Goal: Task Accomplishment & Management: Manage account settings

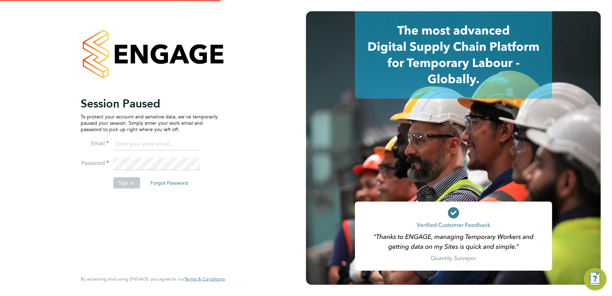
type input "shaun@simcott.co.uk"
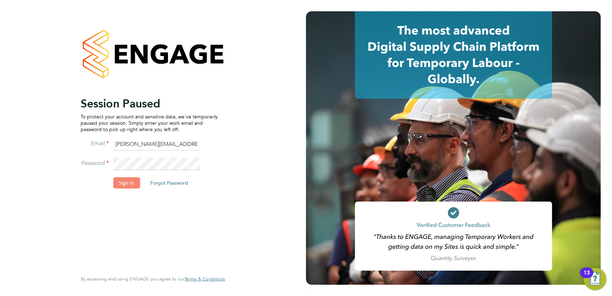
click at [129, 185] on button "Sign In" at bounding box center [126, 182] width 27 height 11
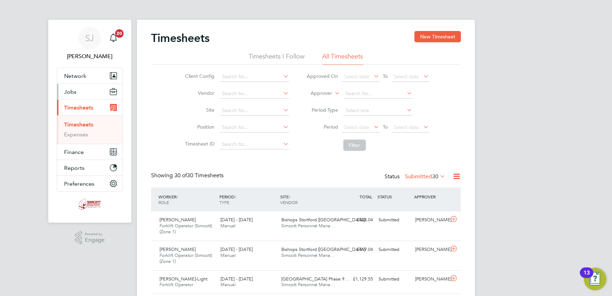
click at [77, 93] on button "Jobs" at bounding box center [89, 91] width 65 height 15
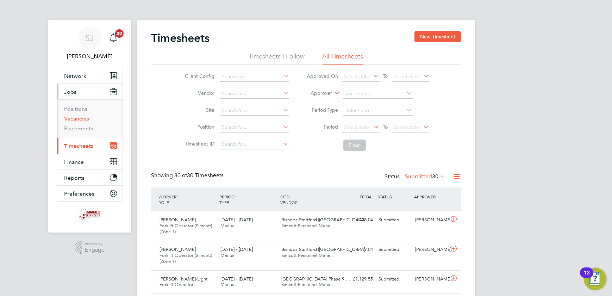
click at [79, 120] on link "Vacancies" at bounding box center [76, 118] width 25 height 7
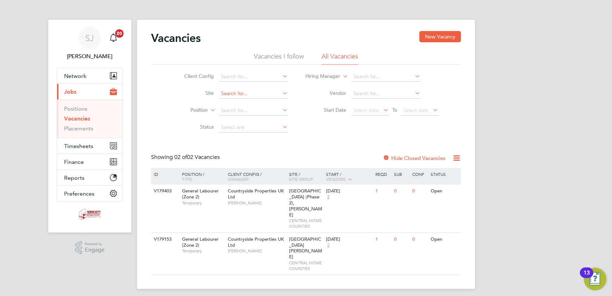
click at [234, 94] on input at bounding box center [253, 94] width 69 height 10
click at [244, 138] on li "Acton Gardens Phase 9.3/5/6" at bounding box center [254, 142] width 70 height 10
type input "[GEOGRAPHIC_DATA] Phase 9.3/5/6"
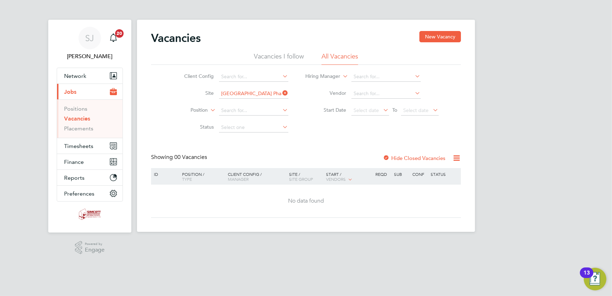
click at [399, 156] on label "Hide Closed Vacancies" at bounding box center [414, 157] width 63 height 7
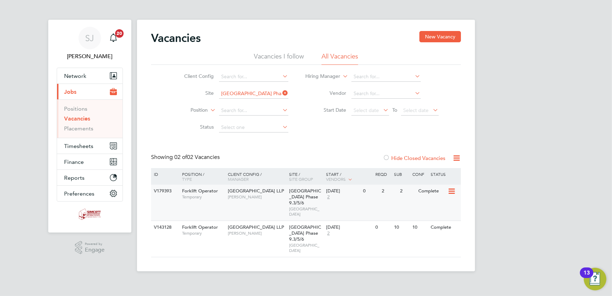
click at [216, 201] on div "Forklift Operator Temporary" at bounding box center [201, 193] width 49 height 18
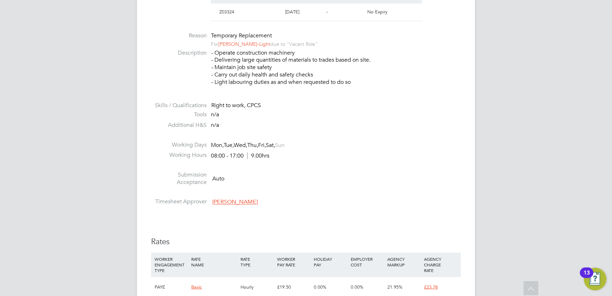
scroll to position [320, 0]
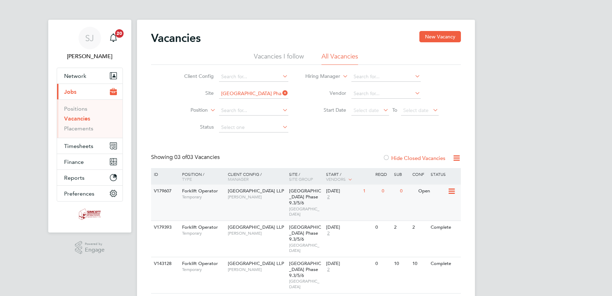
click at [292, 194] on span "[GEOGRAPHIC_DATA] Phase 9.3/5/6" at bounding box center [305, 197] width 32 height 18
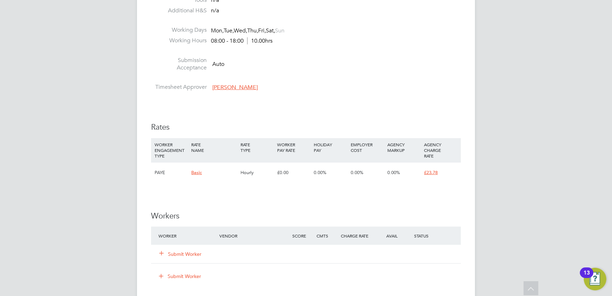
scroll to position [416, 0]
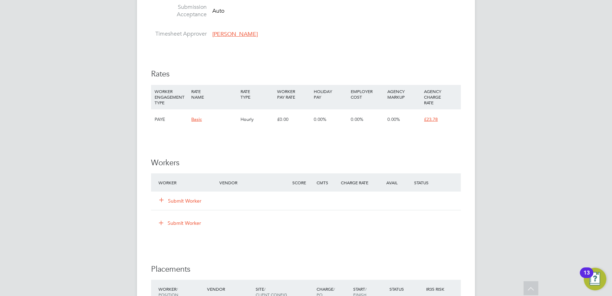
click at [188, 195] on div "Submit Worker" at bounding box center [193, 200] width 73 height 13
click at [185, 200] on button "Submit Worker" at bounding box center [180, 200] width 42 height 7
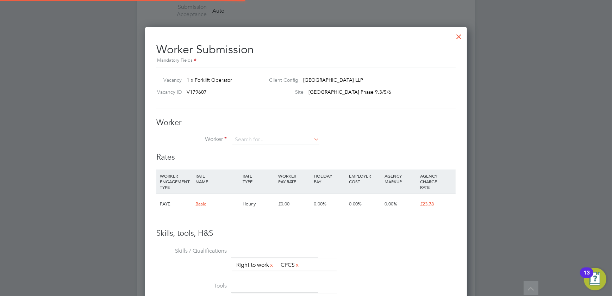
scroll to position [426, 322]
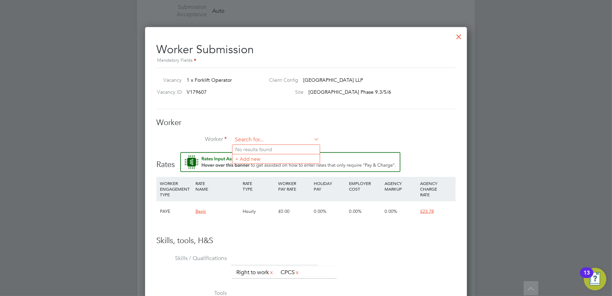
click at [258, 141] on input at bounding box center [275, 139] width 87 height 11
type input "l"
click at [288, 145] on li "Tsi mba Leon Bengo (lebe)" at bounding box center [275, 150] width 87 height 10
type input "Tsimba Leon Bengo (lebe)"
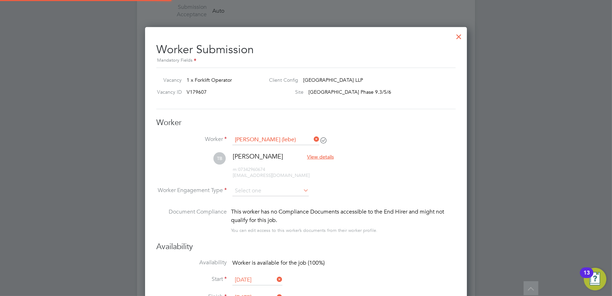
scroll to position [589, 322]
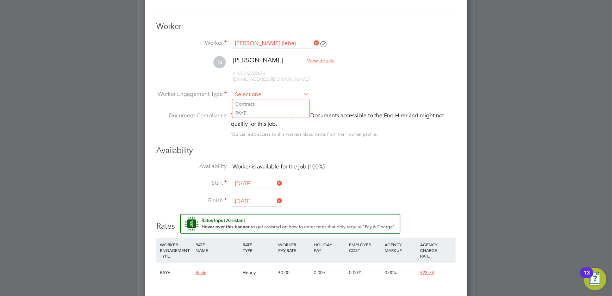
click at [278, 97] on input at bounding box center [270, 94] width 76 height 11
click at [259, 110] on li "PAYE" at bounding box center [270, 112] width 77 height 9
type input "PAYE"
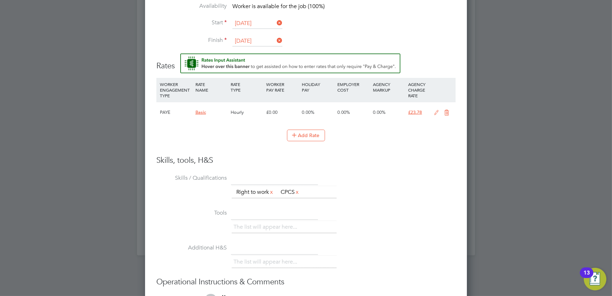
click at [434, 110] on icon at bounding box center [436, 113] width 9 height 6
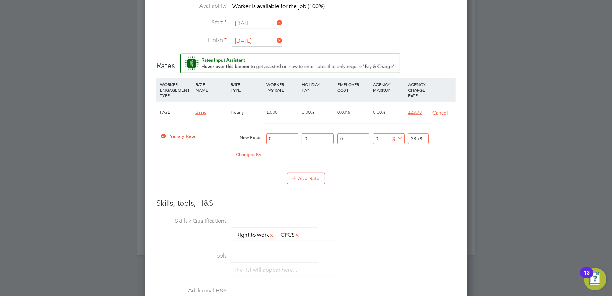
drag, startPoint x: 282, startPoint y: 139, endPoint x: 250, endPoint y: 134, distance: 32.3
click at [252, 135] on div "Primary Rate New Rates: 0 0 n/a 0 n/a 0 0 % 23.78" at bounding box center [305, 138] width 299 height 19
type input "2"
type input "20"
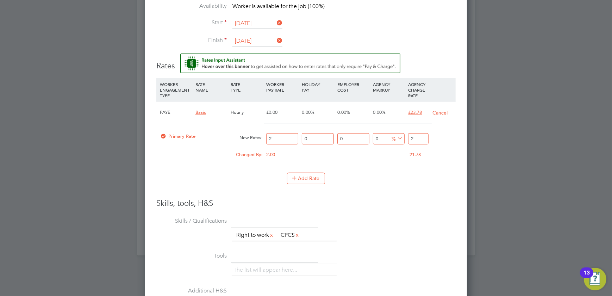
type input "20"
drag, startPoint x: 417, startPoint y: 134, endPoint x: 393, endPoint y: 138, distance: 24.2
click at [393, 138] on div "Primary Rate New Rates: 20 0 n/a 0 n/a 0 0 % 20" at bounding box center [305, 138] width 299 height 19
type input "-90"
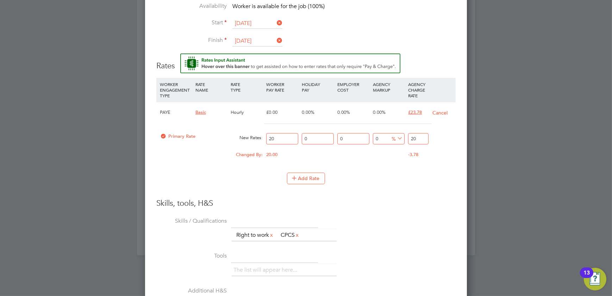
type input "2"
type input "15"
type input "23"
type input "18.5"
type input "23.7"
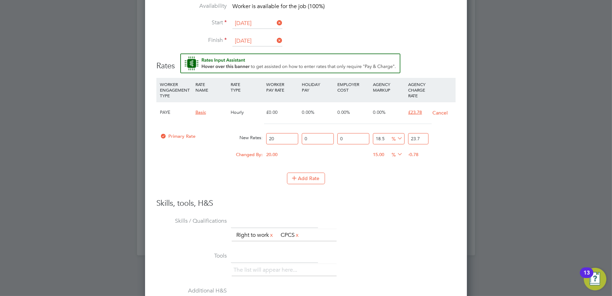
type input "18.9"
type input "23.78"
click at [422, 190] on li "WORKER ENGAGEMENT TYPE RATE NAME RATE TYPE WORKER PAY RATE HOLIDAY PAY EMPLOYER…" at bounding box center [305, 138] width 299 height 120
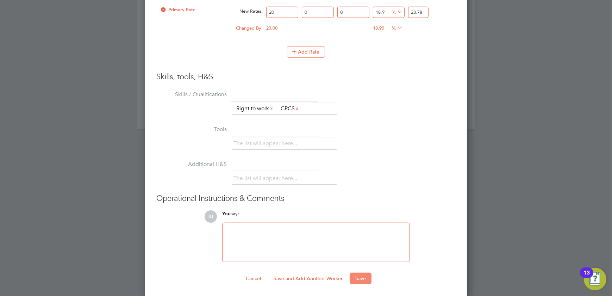
click at [360, 274] on button "Save" at bounding box center [360, 277] width 22 height 11
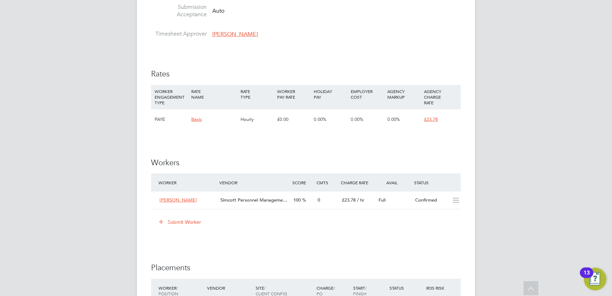
scroll to position [544, 0]
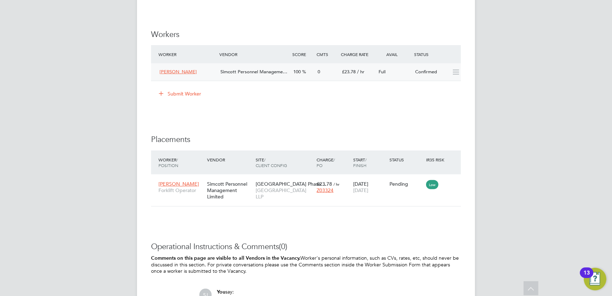
drag, startPoint x: 318, startPoint y: 70, endPoint x: 322, endPoint y: 70, distance: 3.6
click at [322, 70] on div "0" at bounding box center [327, 72] width 24 height 12
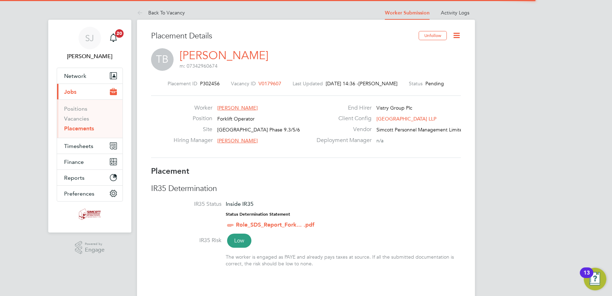
scroll to position [4, 4]
click at [460, 32] on icon at bounding box center [456, 35] width 9 height 9
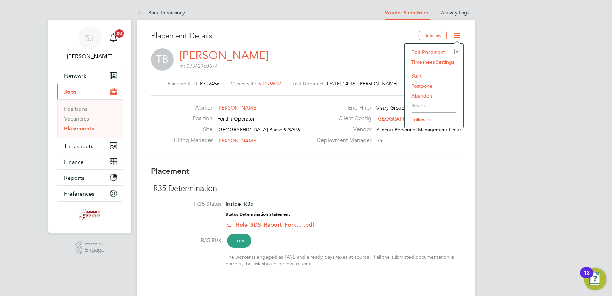
click at [420, 74] on li "Start" at bounding box center [434, 76] width 52 height 10
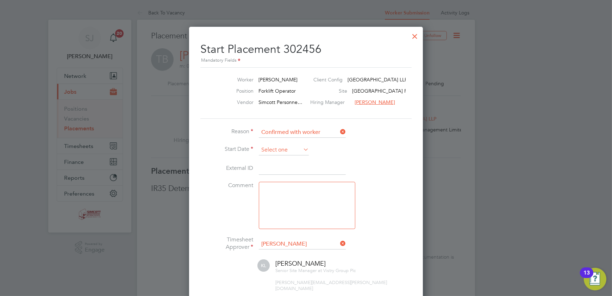
click at [281, 147] on input at bounding box center [284, 150] width 50 height 11
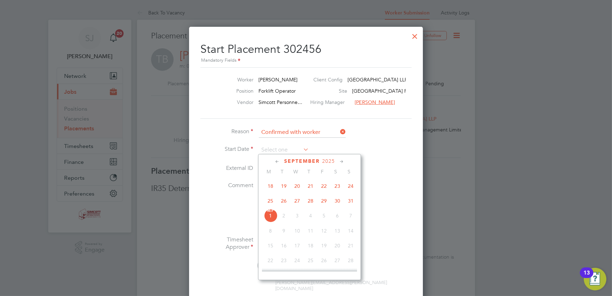
click at [272, 199] on span "25" at bounding box center [270, 200] width 13 height 13
type input "25 Aug 2025"
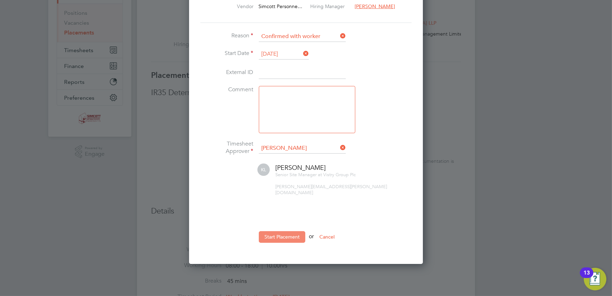
click at [277, 231] on button "Start Placement" at bounding box center [282, 236] width 46 height 11
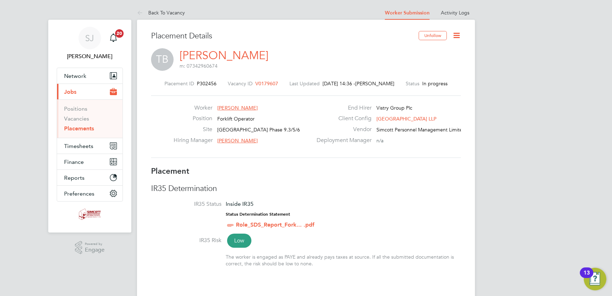
click at [156, 10] on link "Back To Vacancy" at bounding box center [161, 13] width 48 height 6
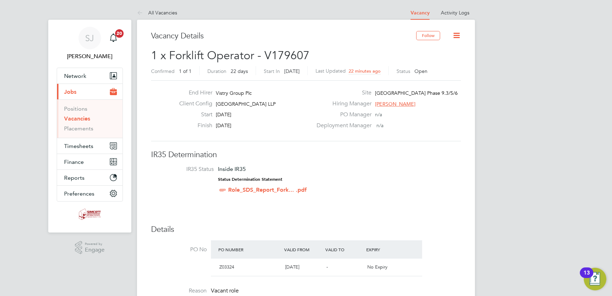
click at [457, 34] on icon at bounding box center [456, 35] width 9 height 9
click at [437, 61] on li "Update Status" at bounding box center [439, 62] width 41 height 10
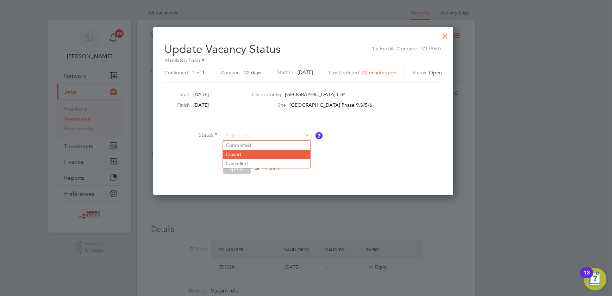
click at [232, 155] on li "Closed" at bounding box center [266, 154] width 87 height 9
type input "Closed"
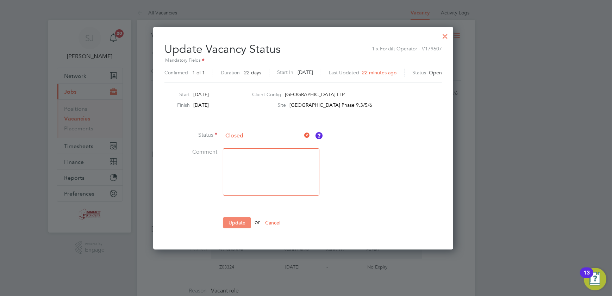
click at [239, 222] on button "Update" at bounding box center [237, 222] width 28 height 11
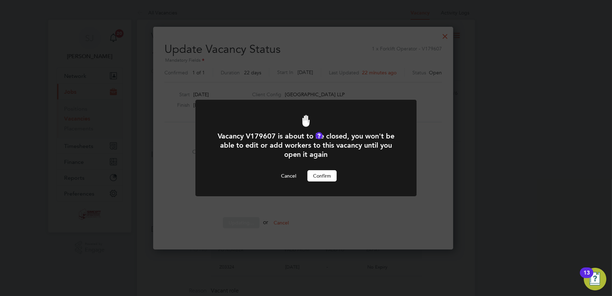
click at [327, 176] on button "Confirm" at bounding box center [321, 175] width 29 height 11
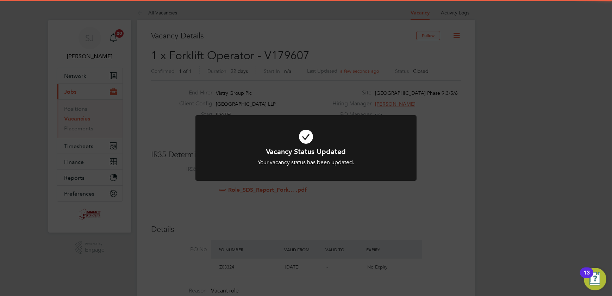
click at [442, 140] on div "Vacancy Status Updated Your vacancy status has been updated. Cancel Okay" at bounding box center [306, 148] width 612 height 296
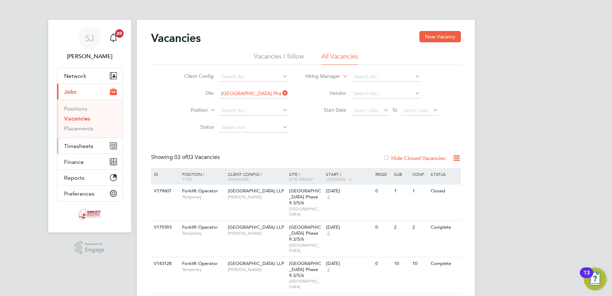
click at [66, 144] on span "Timesheets" at bounding box center [78, 146] width 29 height 7
click at [62, 141] on button "Timesheets" at bounding box center [89, 145] width 65 height 15
click at [80, 143] on span "Timesheets" at bounding box center [78, 146] width 29 height 7
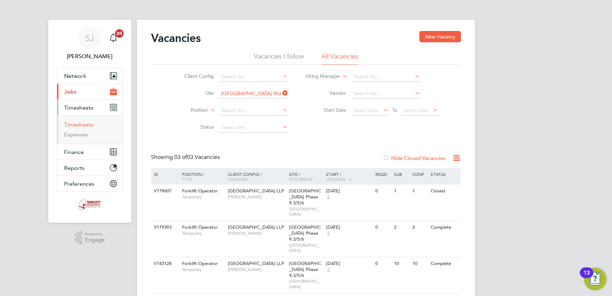
click at [79, 125] on link "Timesheets" at bounding box center [78, 124] width 29 height 7
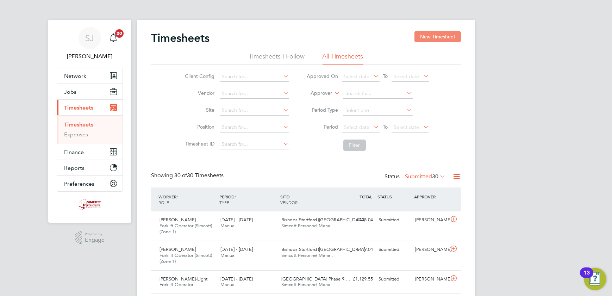
click at [431, 38] on button "New Timesheet" at bounding box center [437, 36] width 46 height 11
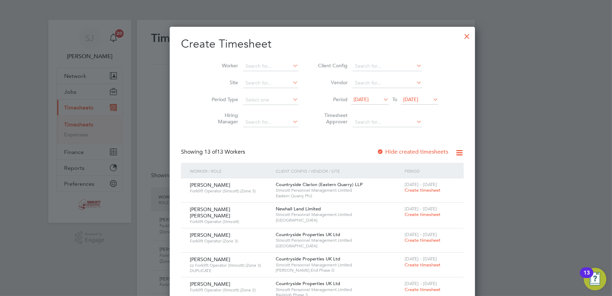
click at [410, 100] on span "25 Aug 2025" at bounding box center [410, 99] width 15 height 6
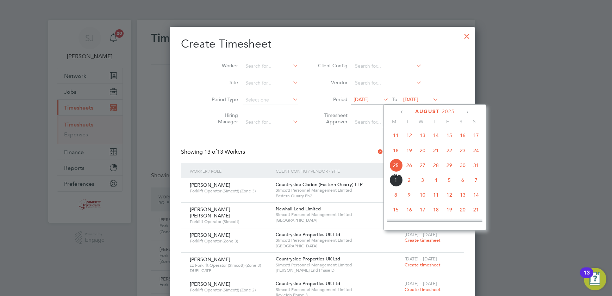
click at [473, 166] on span "31" at bounding box center [475, 164] width 13 height 13
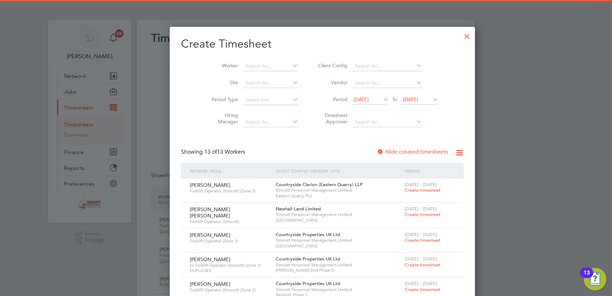
click at [354, 96] on span "18 Aug 2025" at bounding box center [360, 99] width 15 height 6
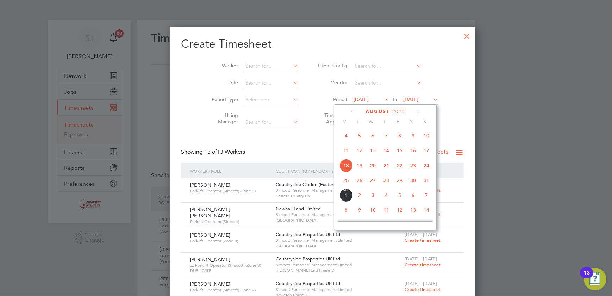
click at [343, 178] on span "25" at bounding box center [345, 179] width 13 height 13
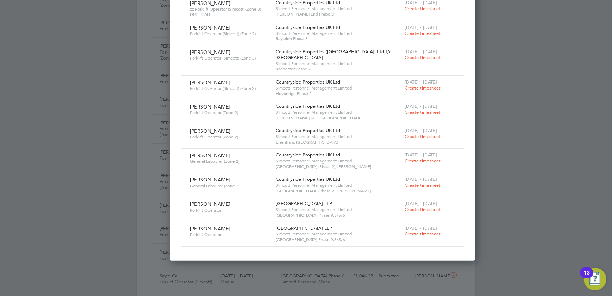
click at [404, 233] on span "Create timesheet" at bounding box center [422, 233] width 36 height 6
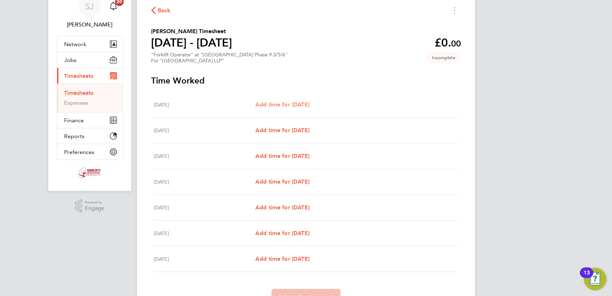
click at [291, 106] on span "Add time for Mon 25 Aug" at bounding box center [282, 104] width 54 height 7
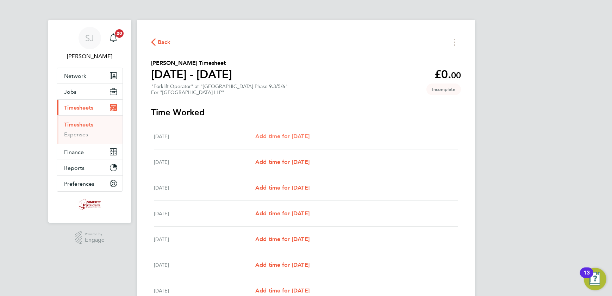
select select "45"
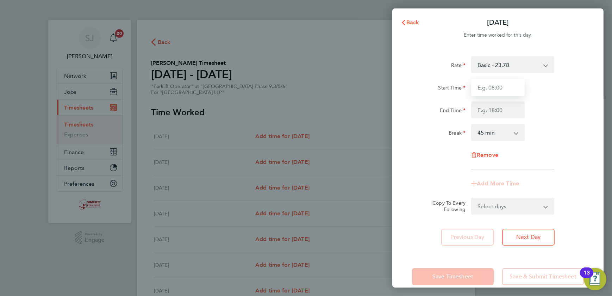
click at [494, 90] on input "Start Time" at bounding box center [497, 87] width 53 height 17
type input "07:30"
click at [488, 113] on input "End Time" at bounding box center [497, 109] width 53 height 17
type input "17:30"
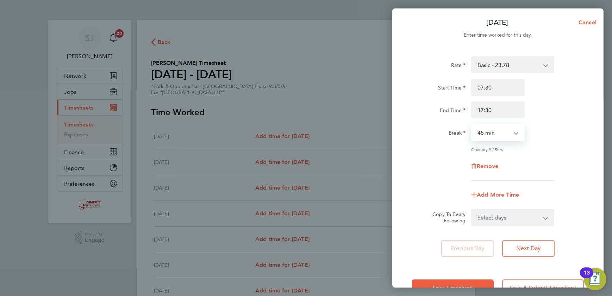
click at [522, 217] on select "Select days Day Weekday (Mon-Fri) Weekend (Sat-Sun) Tuesday Wednesday Thursday …" at bounding box center [509, 216] width 74 height 15
select select "WEEKDAY"
click at [472, 209] on select "Select days Day Weekday (Mon-Fri) Weekend (Sat-Sun) Tuesday Wednesday Thursday …" at bounding box center [509, 216] width 74 height 15
select select "2025-08-31"
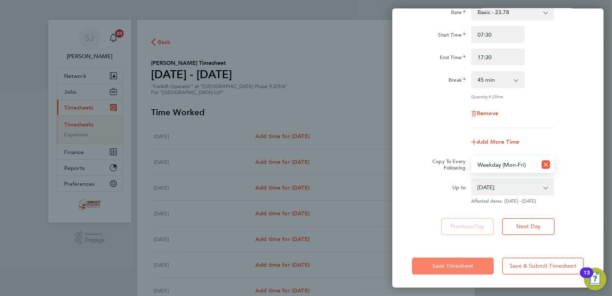
click at [475, 263] on button "Save Timesheet" at bounding box center [453, 265] width 82 height 17
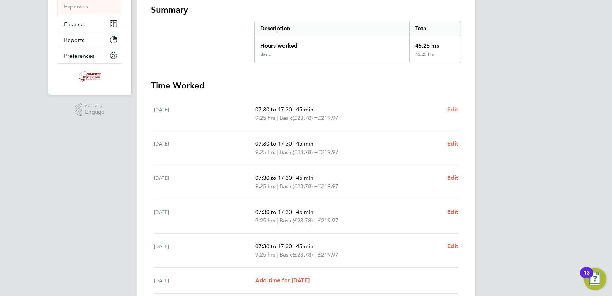
click at [457, 109] on span "Edit" at bounding box center [452, 109] width 11 height 7
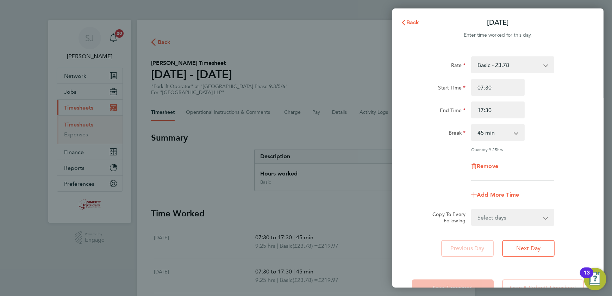
click at [503, 133] on select "0 min 15 min 30 min 45 min 60 min 75 min 90 min" at bounding box center [494, 132] width 44 height 15
select select "30"
click at [472, 125] on select "0 min 15 min 30 min 45 min 60 min 75 min 90 min" at bounding box center [494, 132] width 44 height 15
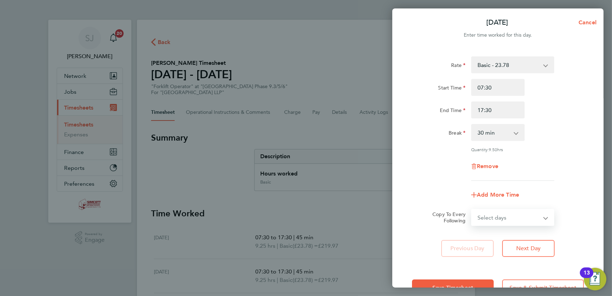
click at [514, 214] on select "Select days Day Weekday (Mon-Fri) Weekend (Sat-Sun) Tuesday Wednesday Thursday …" at bounding box center [509, 216] width 74 height 15
select select "WEEKDAY"
click at [472, 209] on select "Select days Day Weekday (Mon-Fri) Weekend (Sat-Sun) Tuesday Wednesday Thursday …" at bounding box center [509, 216] width 74 height 15
select select "2025-08-31"
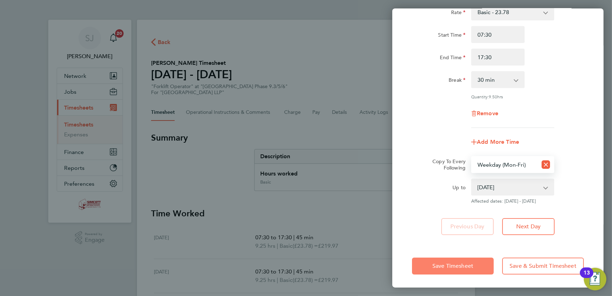
click at [443, 264] on span "Save Timesheet" at bounding box center [452, 265] width 41 height 7
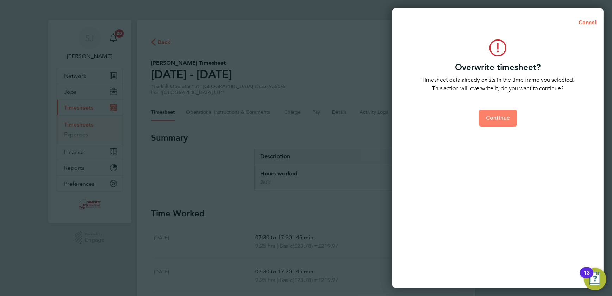
click at [504, 122] on button "Continue" at bounding box center [498, 117] width 38 height 17
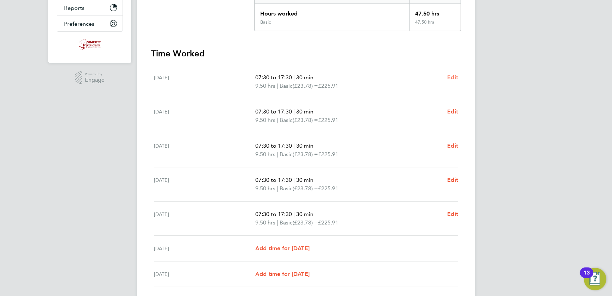
click at [450, 79] on span "Edit" at bounding box center [452, 77] width 11 height 7
select select "30"
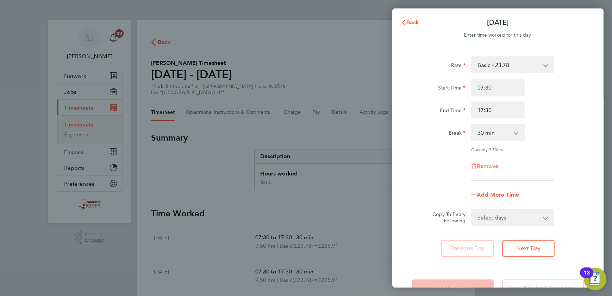
click at [485, 167] on span "Remove" at bounding box center [486, 166] width 21 height 7
select select "null"
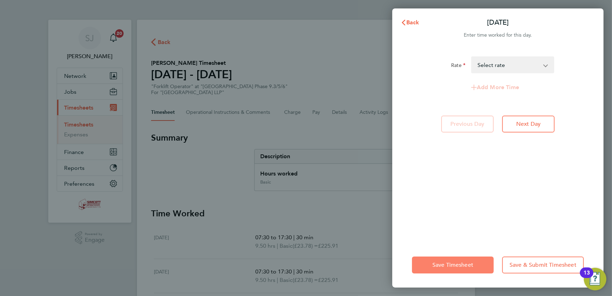
click at [456, 264] on span "Save Timesheet" at bounding box center [452, 264] width 41 height 7
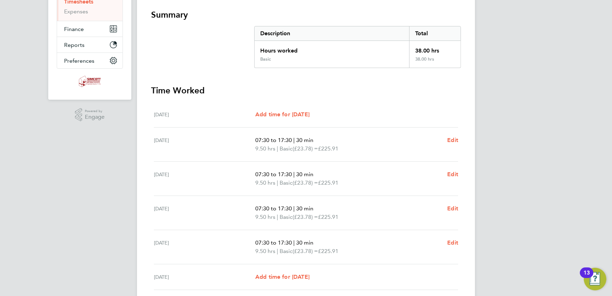
scroll to position [192, 0]
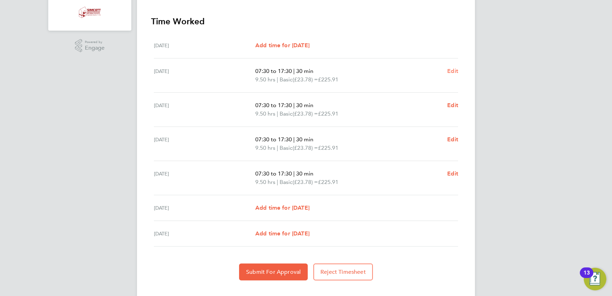
click at [452, 70] on span "Edit" at bounding box center [452, 71] width 11 height 7
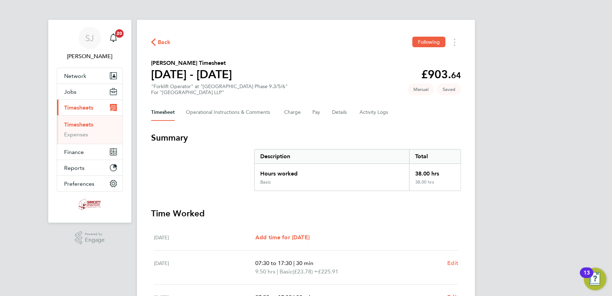
select select "30"
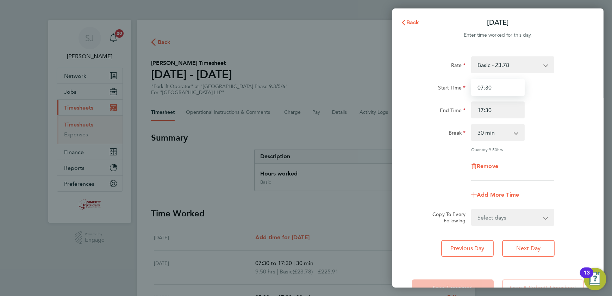
click at [493, 86] on input "07:30" at bounding box center [497, 87] width 53 height 17
click at [498, 108] on input "17:30" at bounding box center [497, 109] width 53 height 17
type input "18:00"
click at [517, 242] on button "Next Day" at bounding box center [528, 248] width 52 height 17
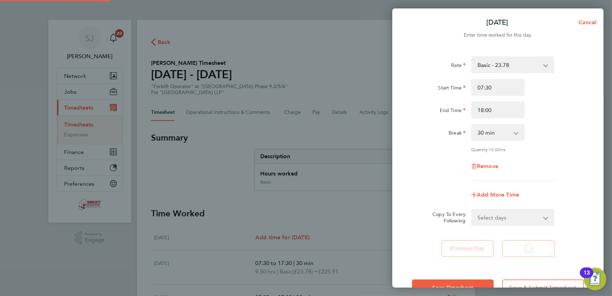
select select "30"
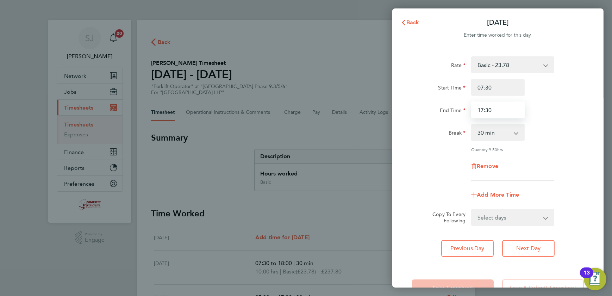
click at [499, 110] on input "17:30" at bounding box center [497, 109] width 53 height 17
type input "18:00"
click at [542, 256] on div "Rate Basic - 23.78 Start Time 07:30 End Time 18:00 Break 0 min 15 min 30 min 45…" at bounding box center [497, 156] width 211 height 217
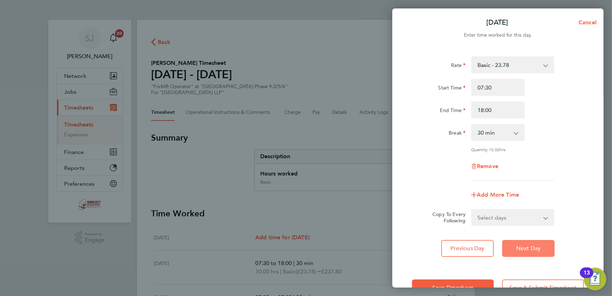
click at [531, 246] on span "Next Day" at bounding box center [528, 248] width 24 height 7
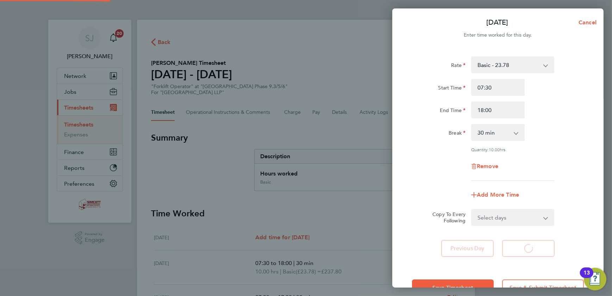
select select "30"
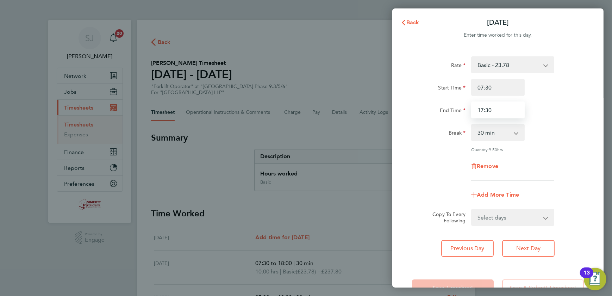
drag, startPoint x: 500, startPoint y: 109, endPoint x: 477, endPoint y: 109, distance: 22.5
click at [477, 109] on input "17:30" at bounding box center [497, 109] width 53 height 17
type input "18:00"
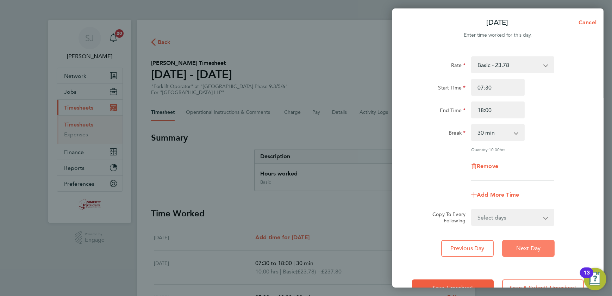
click at [538, 249] on span "Next Day" at bounding box center [528, 248] width 24 height 7
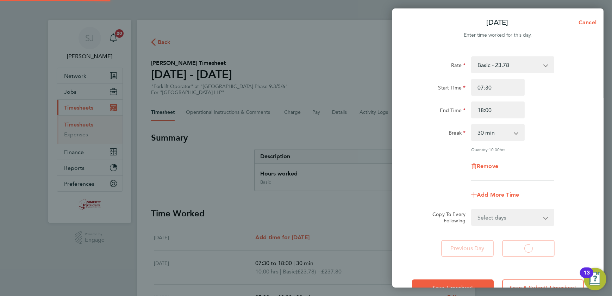
select select "30"
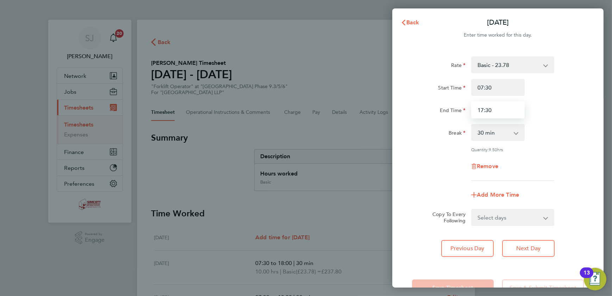
click at [503, 115] on input "17:30" at bounding box center [497, 109] width 53 height 17
type input "1"
type input "18:00"
click at [505, 222] on select "Select days Day Weekend (Sat-Sun) Saturday Sunday" at bounding box center [509, 216] width 74 height 15
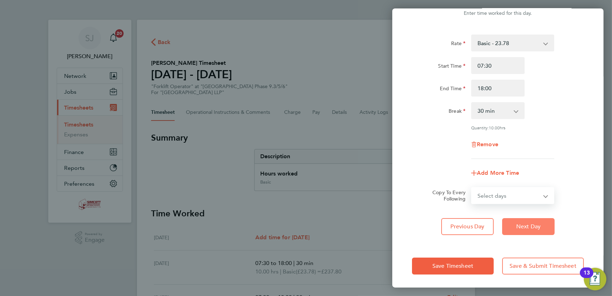
click at [539, 227] on span "Next Day" at bounding box center [528, 226] width 24 height 7
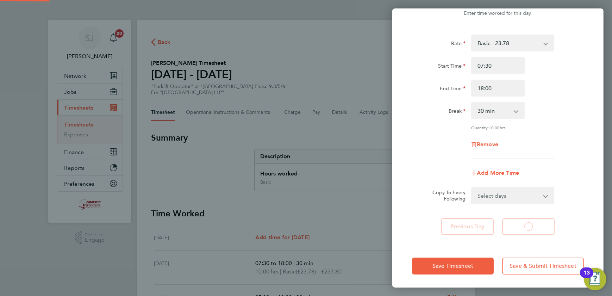
select select "45"
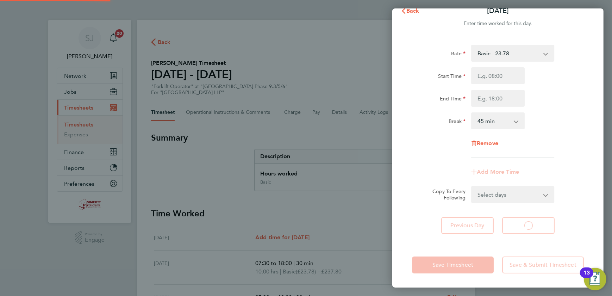
scroll to position [11, 0]
select select "45"
click at [513, 76] on input "Start Time" at bounding box center [497, 76] width 53 height 17
type input "07:30"
click at [490, 99] on input "End Time" at bounding box center [497, 98] width 53 height 17
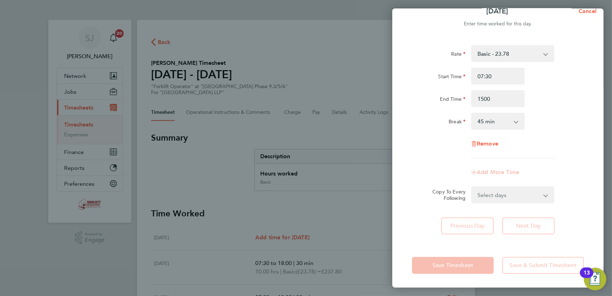
type input "15:00"
click at [504, 118] on select "0 min 15 min 30 min 45 min 60 min 75 min 90 min" at bounding box center [494, 120] width 44 height 15
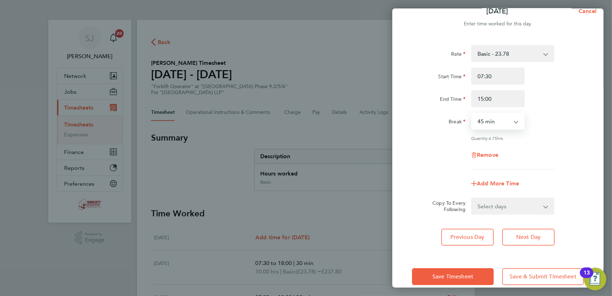
select select "30"
click at [472, 113] on select "0 min 15 min 30 min 45 min 60 min 75 min 90 min" at bounding box center [494, 120] width 44 height 15
click at [461, 271] on button "Save Timesheet" at bounding box center [453, 276] width 82 height 17
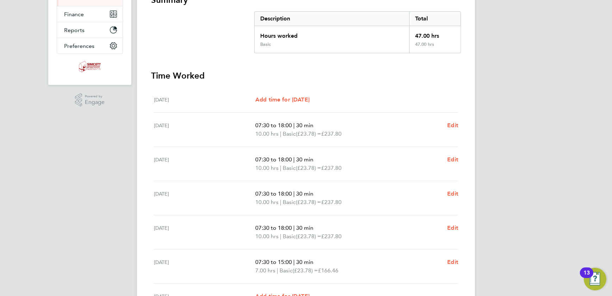
scroll to position [192, 0]
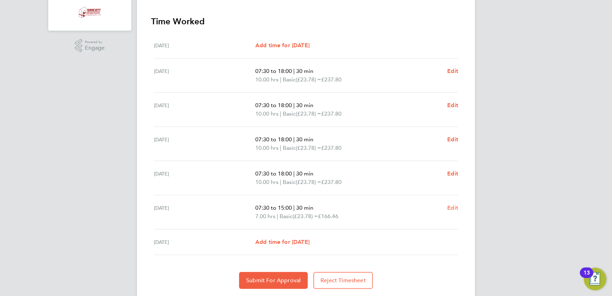
click at [454, 209] on span "Edit" at bounding box center [452, 207] width 11 height 7
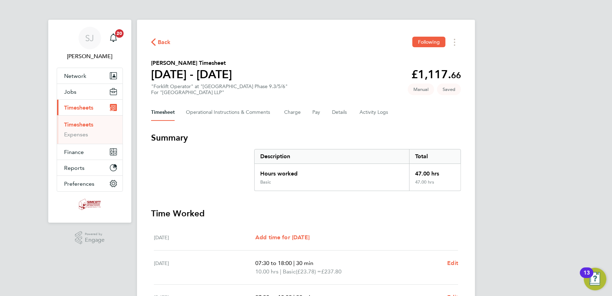
select select "30"
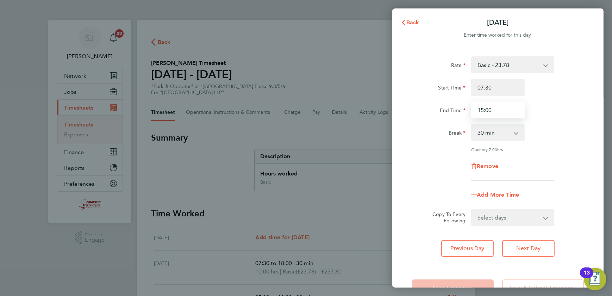
click at [496, 113] on input "15:00" at bounding box center [497, 109] width 53 height 17
type input "15:30"
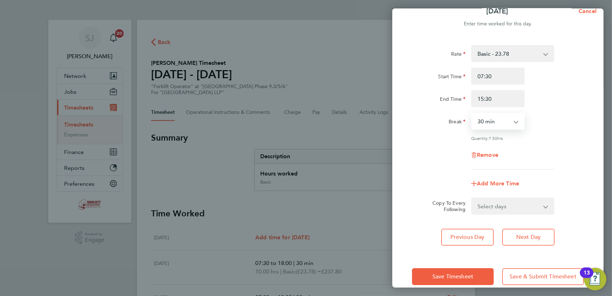
scroll to position [22, 0]
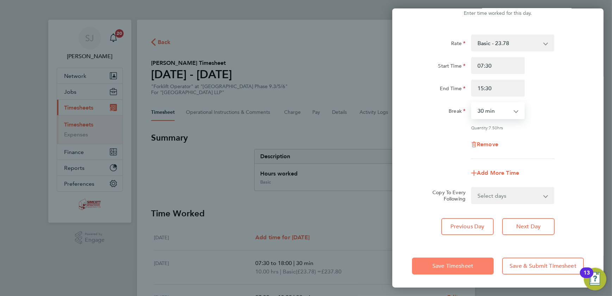
click at [457, 265] on span "Save Timesheet" at bounding box center [452, 265] width 41 height 7
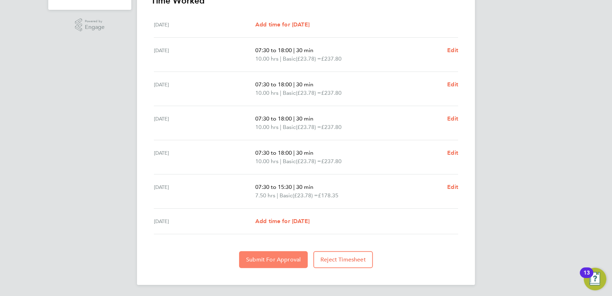
click at [272, 257] on span "Submit For Approval" at bounding box center [273, 259] width 55 height 7
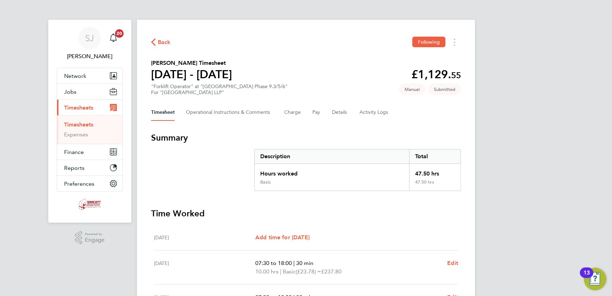
click at [87, 122] on link "Timesheets" at bounding box center [78, 124] width 29 height 7
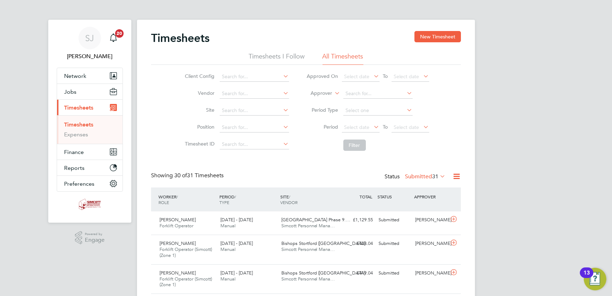
scroll to position [24, 61]
click at [405, 126] on span "Select date" at bounding box center [406, 127] width 25 height 6
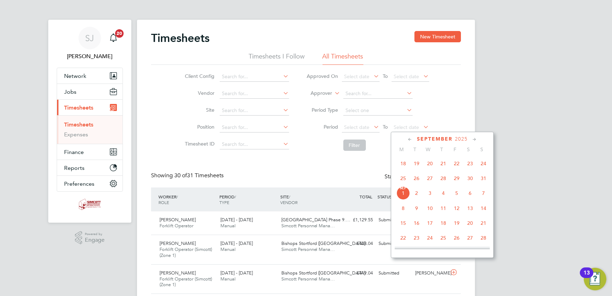
click at [483, 163] on span "24" at bounding box center [482, 163] width 13 height 13
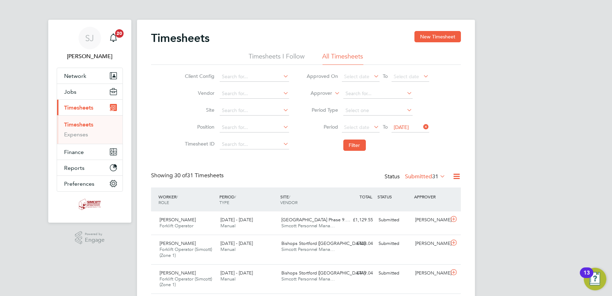
drag, startPoint x: 363, startPoint y: 125, endPoint x: 385, endPoint y: 151, distance: 34.0
click at [362, 125] on span "Select date" at bounding box center [356, 127] width 25 height 6
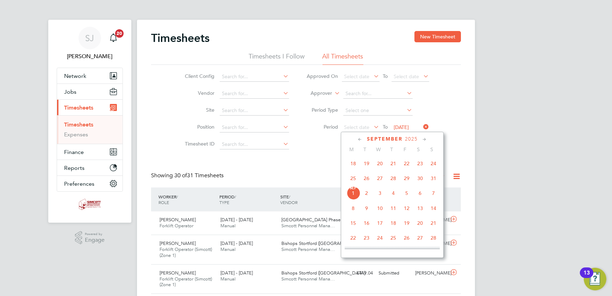
click at [356, 162] on span "18" at bounding box center [352, 163] width 13 height 13
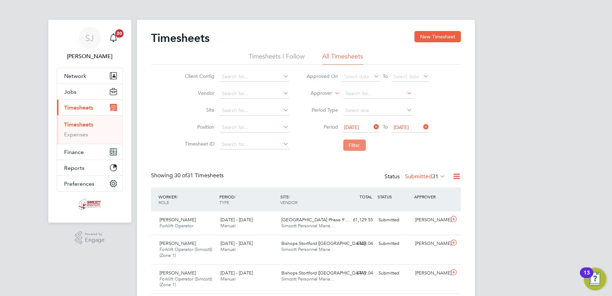
click at [349, 143] on button "Filter" at bounding box center [354, 144] width 23 height 11
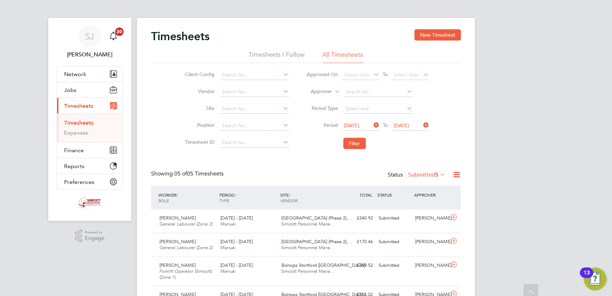
scroll to position [0, 0]
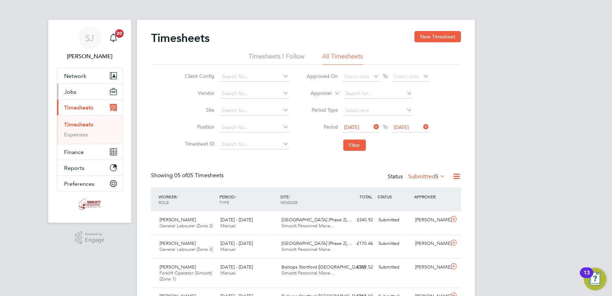
click at [74, 85] on button "Jobs" at bounding box center [89, 91] width 65 height 15
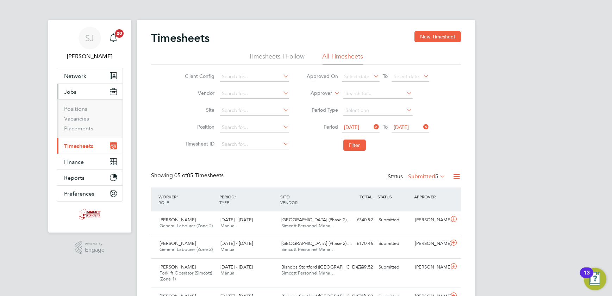
click at [89, 116] on li "Vacancies" at bounding box center [90, 120] width 53 height 10
click at [81, 117] on link "Vacancies" at bounding box center [76, 118] width 25 height 7
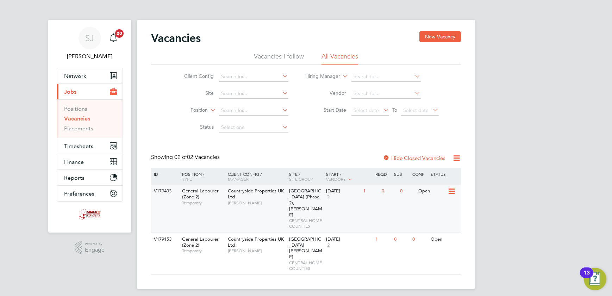
click at [304, 198] on span "Finches Park (Phase 2), Kirby Cross" at bounding box center [305, 203] width 33 height 30
click at [74, 148] on span "Timesheets" at bounding box center [78, 146] width 29 height 7
click at [83, 144] on span "Timesheets" at bounding box center [78, 146] width 29 height 7
click at [77, 141] on button "Timesheets" at bounding box center [89, 145] width 65 height 15
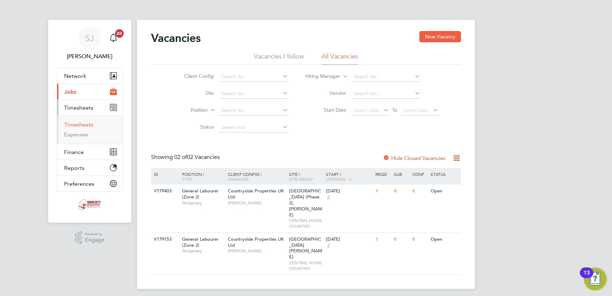
click at [87, 124] on link "Timesheets" at bounding box center [78, 124] width 29 height 7
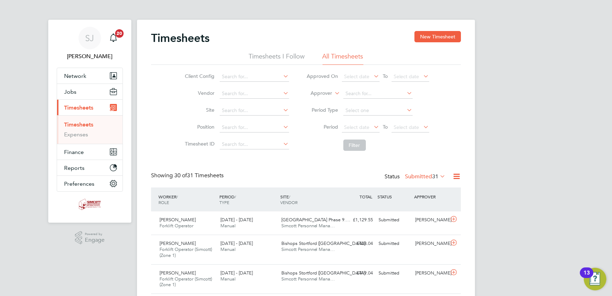
click at [411, 119] on li "Period Select date To Select date" at bounding box center [368, 127] width 140 height 17
click at [411, 126] on span "Select date" at bounding box center [406, 127] width 25 height 6
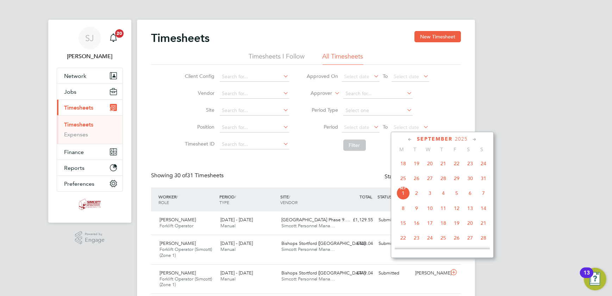
drag, startPoint x: 483, startPoint y: 180, endPoint x: 475, endPoint y: 179, distance: 8.5
click at [483, 179] on span "31" at bounding box center [482, 177] width 13 height 13
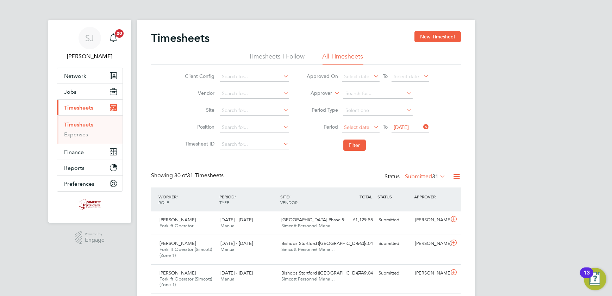
drag, startPoint x: 360, startPoint y: 125, endPoint x: 375, endPoint y: 131, distance: 16.1
click at [361, 125] on span "Select date" at bounding box center [356, 127] width 25 height 6
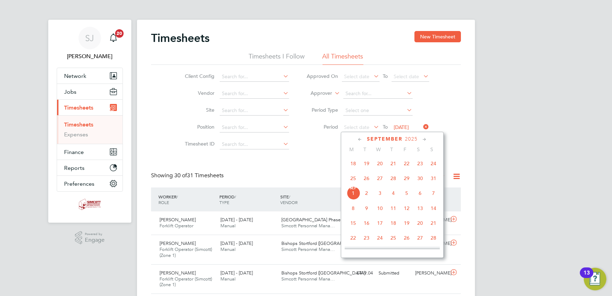
click at [354, 178] on span "25" at bounding box center [352, 177] width 13 height 13
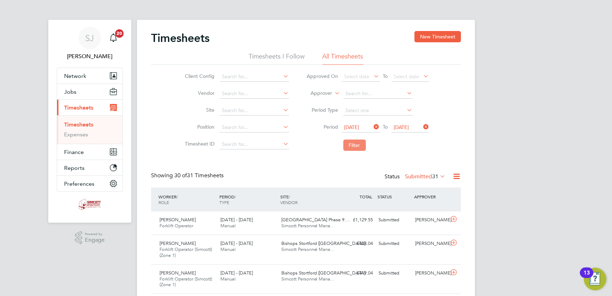
click at [351, 147] on button "Filter" at bounding box center [354, 144] width 23 height 11
click at [418, 175] on label "Submitted 16" at bounding box center [425, 176] width 40 height 7
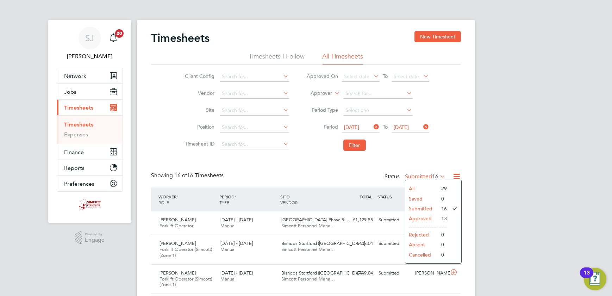
click at [411, 187] on li "All" at bounding box center [421, 188] width 32 height 10
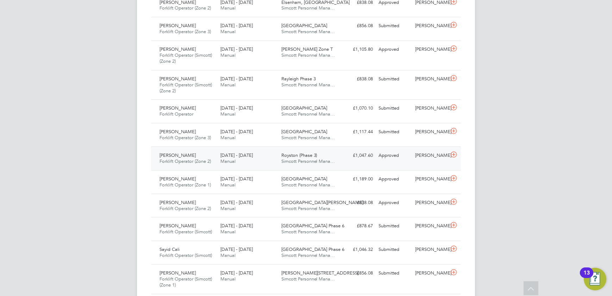
click at [357, 156] on div "£1,047.60 Approved" at bounding box center [357, 156] width 37 height 12
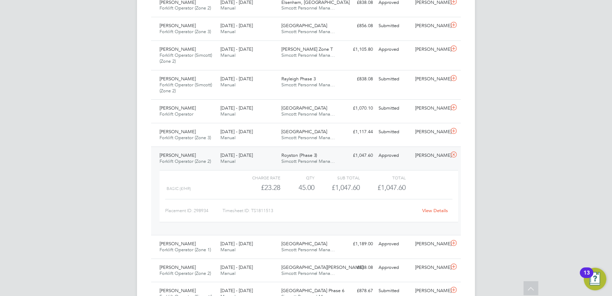
click at [430, 207] on link "View Details" at bounding box center [435, 210] width 26 height 6
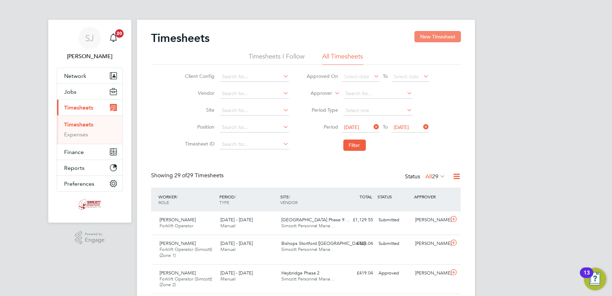
click at [436, 36] on button "New Timesheet" at bounding box center [437, 36] width 46 height 11
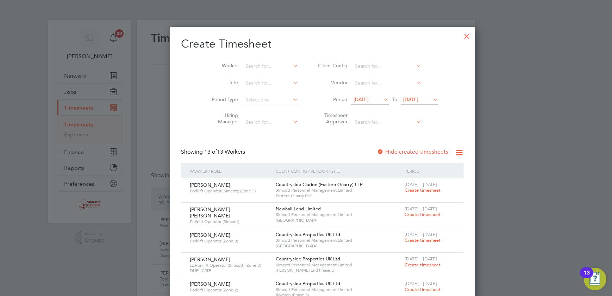
click at [405, 101] on span "25 Aug 2025" at bounding box center [410, 99] width 15 height 6
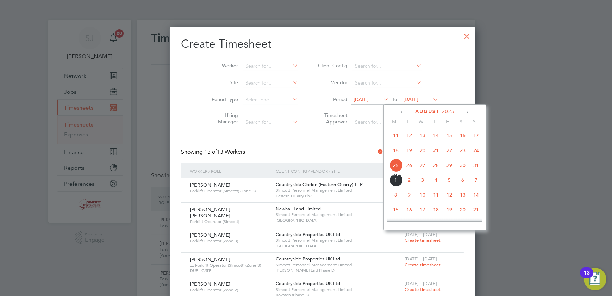
click at [477, 165] on span "31" at bounding box center [475, 164] width 13 height 13
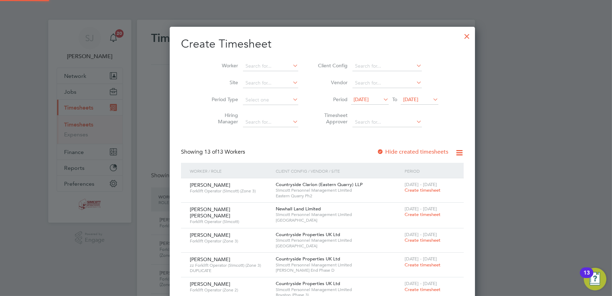
click at [353, 101] on span "18 Aug 2025" at bounding box center [360, 99] width 15 height 6
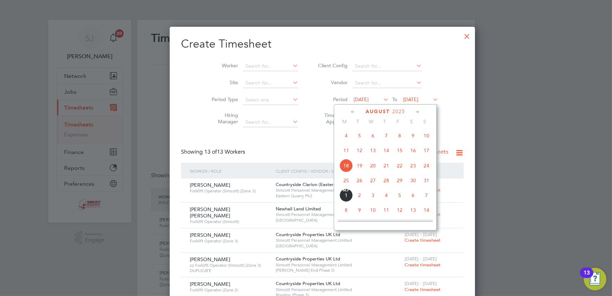
click at [350, 182] on div "Aug 1 2 3 4 5 6 7 8 9 10 11 12 13 14 15 16 17 18 19 20 21 22 23 24 25 26 27 28 …" at bounding box center [389, 151] width 104 height 74
click at [347, 182] on span "25" at bounding box center [345, 179] width 13 height 13
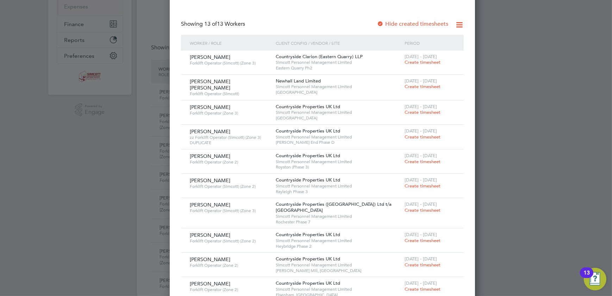
click at [404, 162] on span "Create timesheet" at bounding box center [422, 161] width 36 height 6
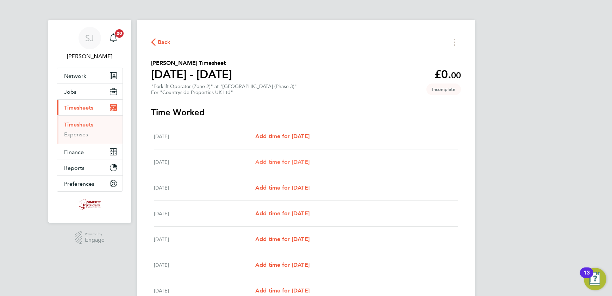
click at [287, 159] on span "Add time for Tue 26 Aug" at bounding box center [282, 161] width 54 height 7
select select "30"
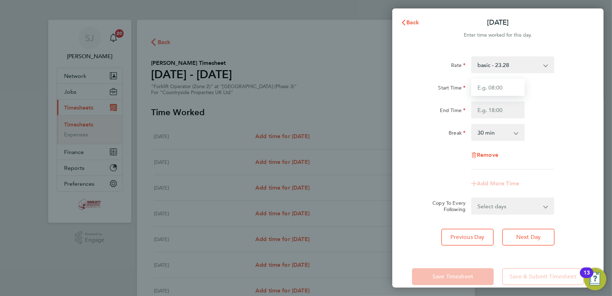
click at [501, 90] on input "Start Time" at bounding box center [497, 87] width 53 height 17
type input "07:30"
click at [496, 114] on input "End Time" at bounding box center [497, 109] width 53 height 17
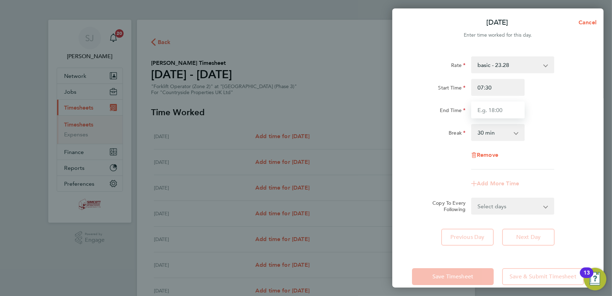
type input "17:00"
click at [520, 209] on select "Select days Day Weekday (Mon-Fri) Weekend (Sat-Sun) Wednesday Thursday Friday S…" at bounding box center [509, 205] width 74 height 15
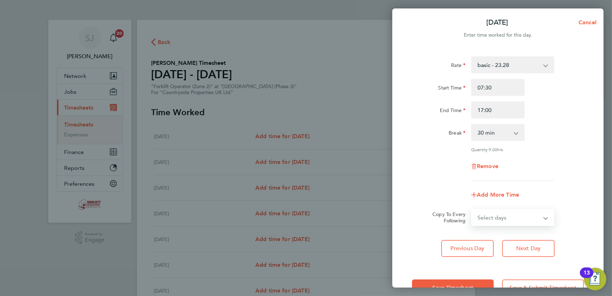
select select "WEEKDAY"
click at [472, 209] on select "Select days Day Weekday (Mon-Fri) Weekend (Sat-Sun) Wednesday Thursday Friday S…" at bounding box center [509, 216] width 74 height 15
select select "2025-08-31"
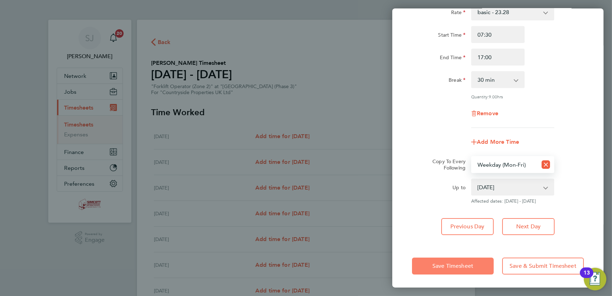
click at [465, 260] on button "Save Timesheet" at bounding box center [453, 265] width 82 height 17
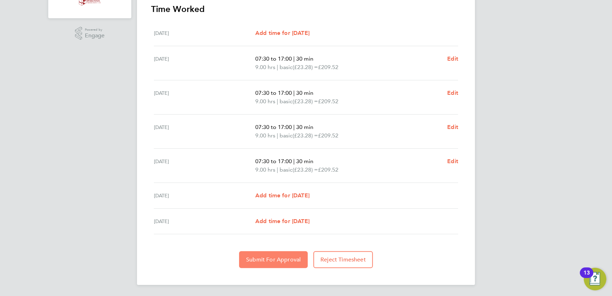
click at [275, 256] on span "Submit For Approval" at bounding box center [273, 259] width 55 height 7
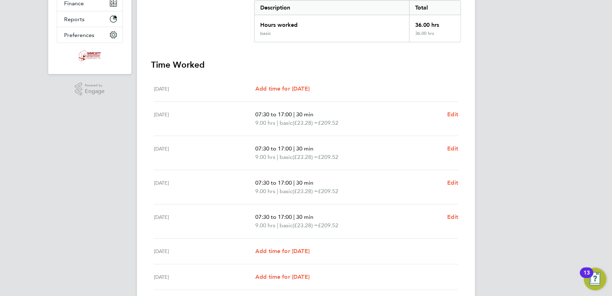
scroll to position [12, 0]
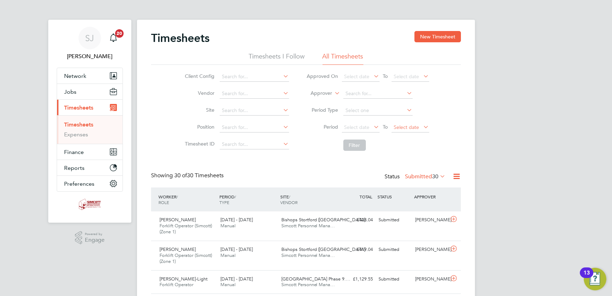
click at [414, 127] on span "Select date" at bounding box center [406, 127] width 25 height 6
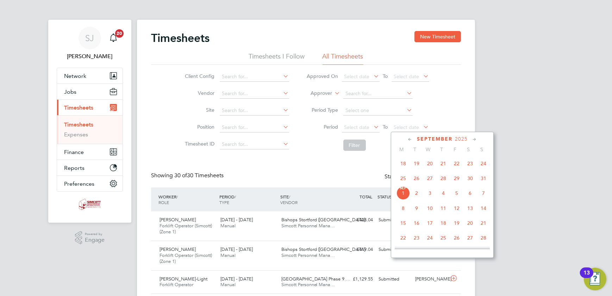
click at [483, 165] on span "24" at bounding box center [482, 163] width 13 height 13
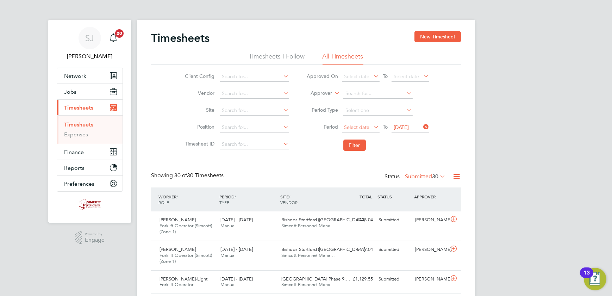
click at [371, 127] on span "Select date" at bounding box center [361, 128] width 38 height 10
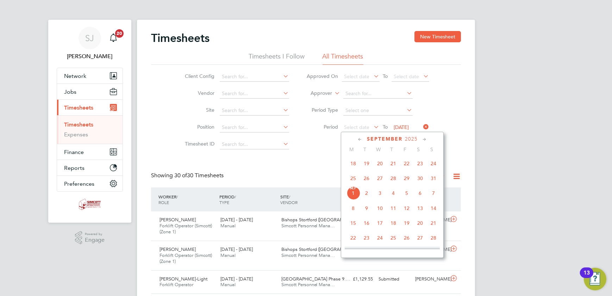
click at [356, 164] on span "18" at bounding box center [352, 163] width 13 height 13
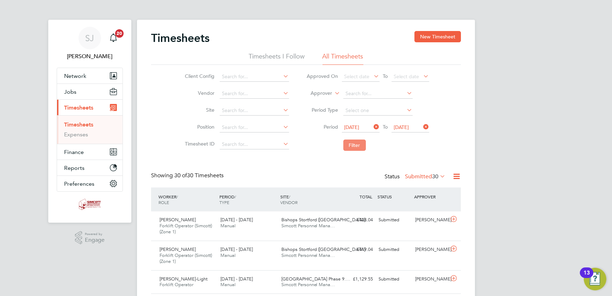
click at [353, 144] on button "Filter" at bounding box center [354, 144] width 23 height 11
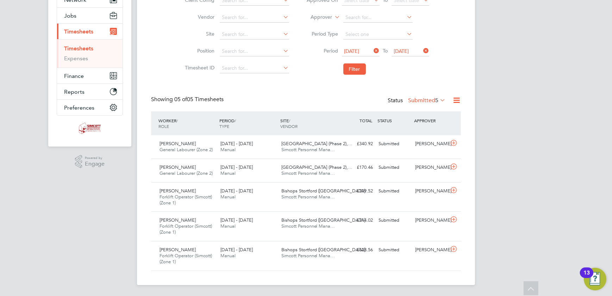
click at [423, 99] on label "Submitted 5" at bounding box center [426, 100] width 37 height 7
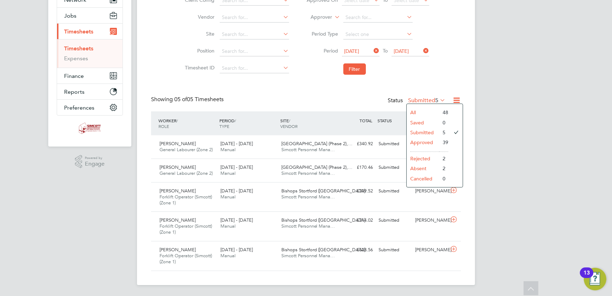
click at [352, 88] on div "Timesheets New Timesheet Timesheets I Follow All Timesheets Client Config Vendo…" at bounding box center [306, 113] width 310 height 316
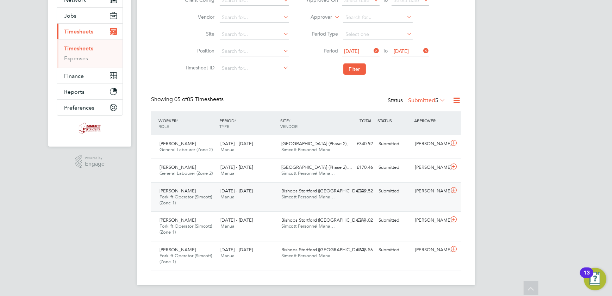
click at [391, 193] on div "Submitted" at bounding box center [393, 191] width 37 height 12
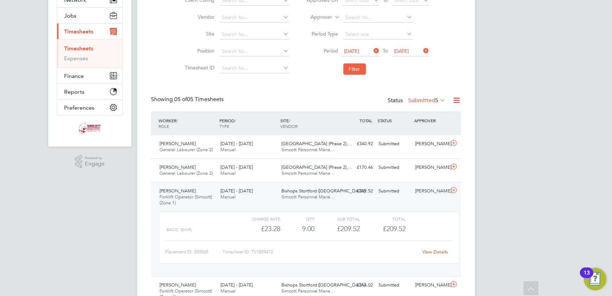
click at [430, 253] on link "View Details" at bounding box center [435, 251] width 26 height 6
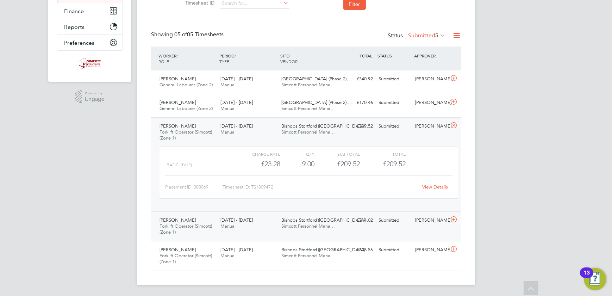
click at [332, 235] on div "David Bushnell Forklift Operator (Simcott) (Zone 1) 18 - 24 Aug 2025 18 - 24 Au…" at bounding box center [306, 226] width 310 height 30
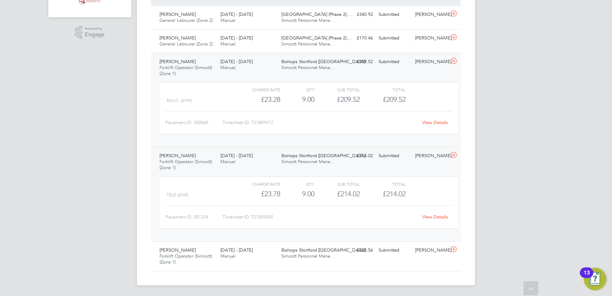
drag, startPoint x: 437, startPoint y: 225, endPoint x: 431, endPoint y: 219, distance: 9.0
click at [436, 224] on div "Charge rate QTY Sub Total Total Tele (£/HR) £23.78 9 9.00 9 £214.02 £214.02 Pla…" at bounding box center [308, 202] width 298 height 52
click at [431, 217] on link "View Details" at bounding box center [435, 217] width 26 height 6
click at [359, 257] on div "Cameron Gray Forklift Operator (Simcott) (Zone 1) 18 - 24 Aug 2025 18 - 24 Aug …" at bounding box center [306, 256] width 310 height 30
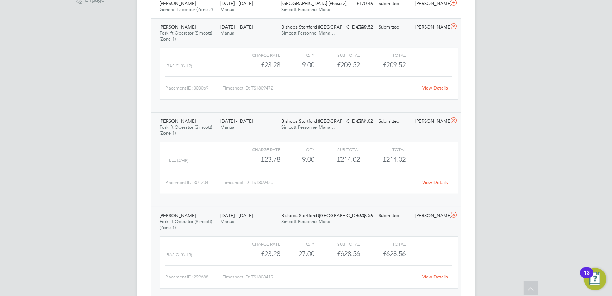
scroll to position [270, 0]
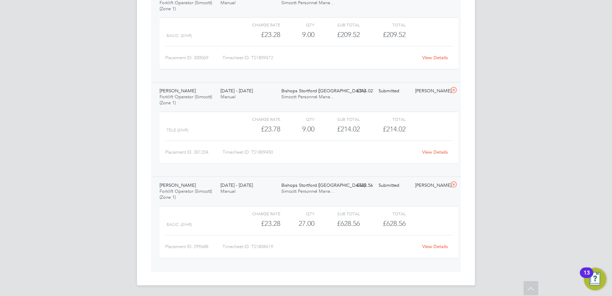
click at [431, 246] on link "View Details" at bounding box center [435, 246] width 26 height 6
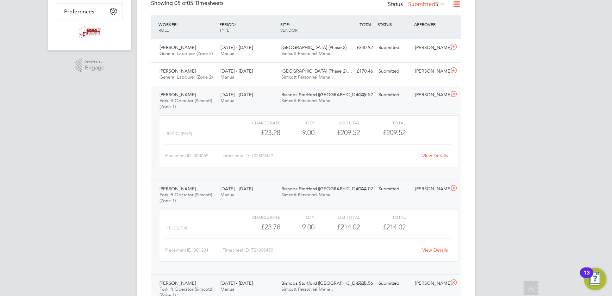
scroll to position [110, 0]
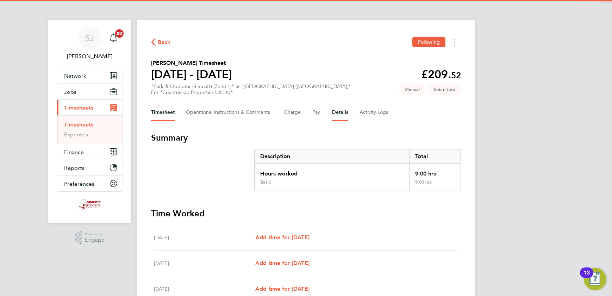
click at [333, 106] on button "Details" at bounding box center [340, 112] width 16 height 17
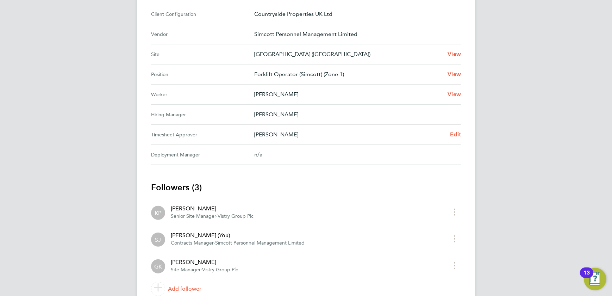
scroll to position [225, 0]
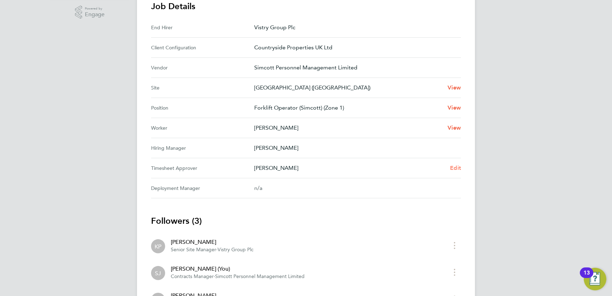
click at [456, 167] on span "Edit" at bounding box center [455, 167] width 11 height 7
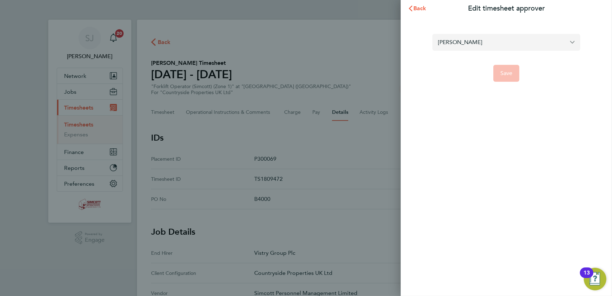
click at [458, 42] on input "[PERSON_NAME]" at bounding box center [506, 42] width 148 height 17
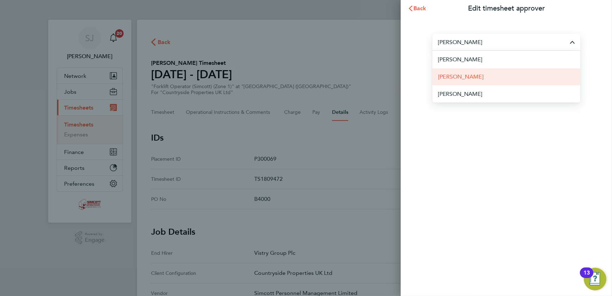
click at [472, 76] on span "[PERSON_NAME]" at bounding box center [460, 76] width 45 height 8
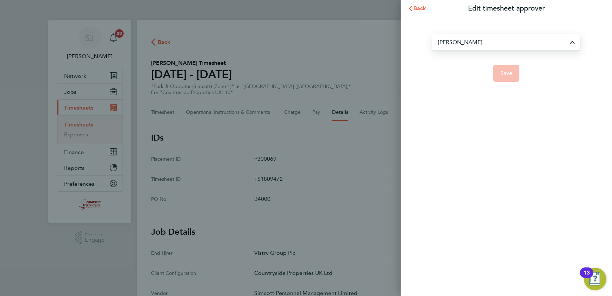
type input "[PERSON_NAME]"
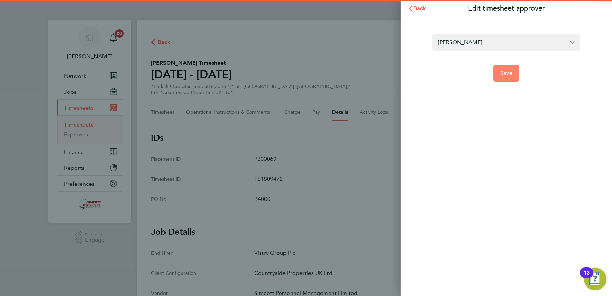
click at [508, 73] on span "Save" at bounding box center [506, 73] width 12 height 7
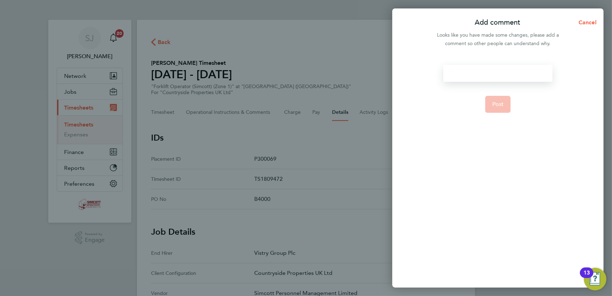
click at [491, 70] on div at bounding box center [497, 73] width 109 height 17
click at [490, 70] on div at bounding box center [497, 73] width 109 height 17
click at [501, 109] on button "Post" at bounding box center [498, 104] width 26 height 17
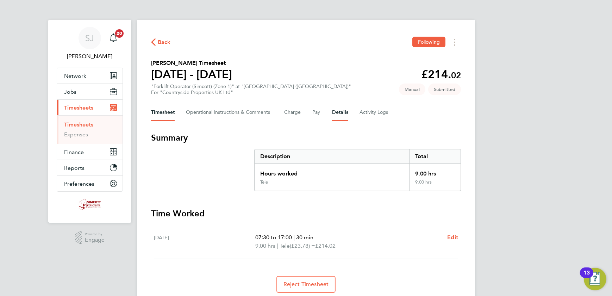
click at [346, 111] on button "Details" at bounding box center [340, 112] width 16 height 17
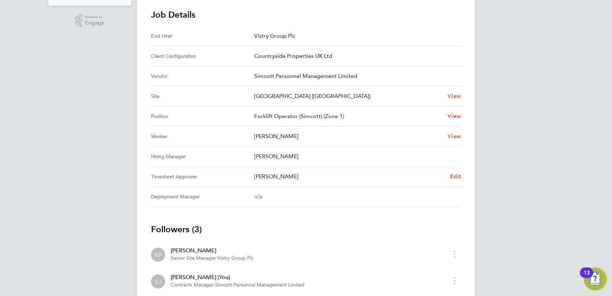
scroll to position [288, 0]
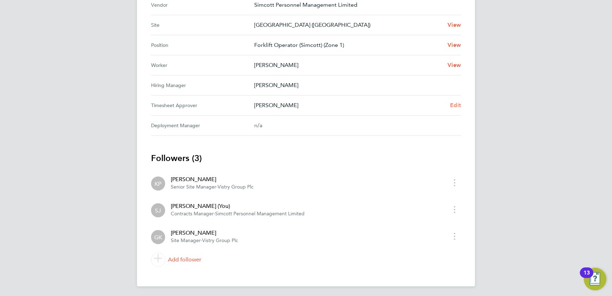
click at [455, 102] on span "Edit" at bounding box center [455, 105] width 11 height 7
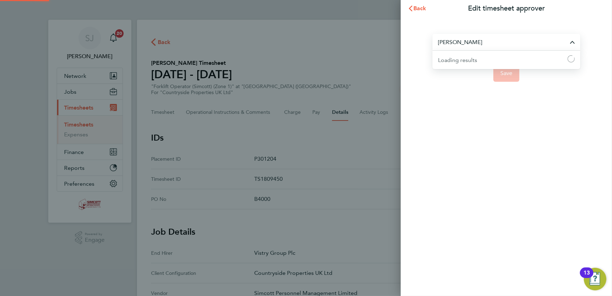
click at [473, 44] on input "[PERSON_NAME]" at bounding box center [506, 42] width 148 height 17
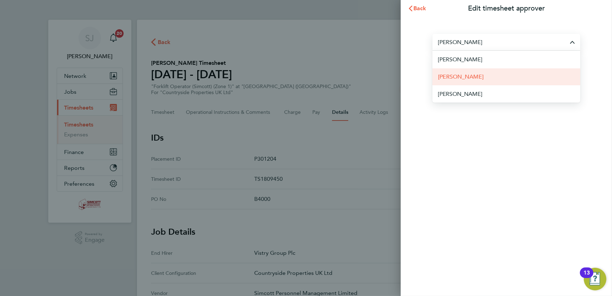
click at [459, 73] on span "[PERSON_NAME]" at bounding box center [460, 76] width 45 height 8
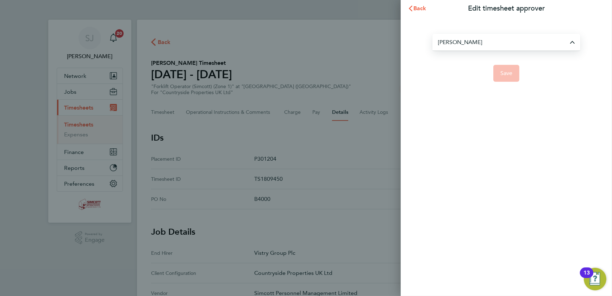
type input "[PERSON_NAME]"
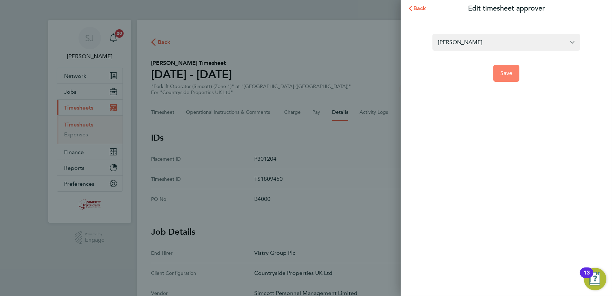
click at [499, 70] on button "Save" at bounding box center [506, 73] width 26 height 17
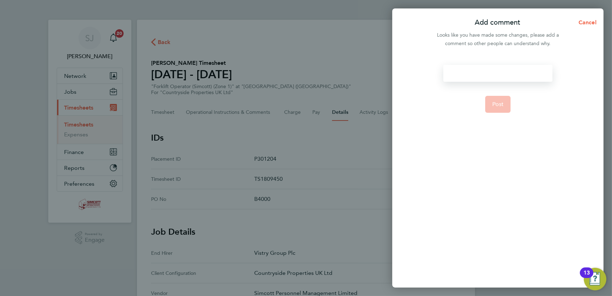
click at [482, 73] on div at bounding box center [497, 73] width 109 height 17
click at [482, 72] on div at bounding box center [497, 73] width 109 height 17
click at [500, 103] on span "Post" at bounding box center [498, 104] width 12 height 7
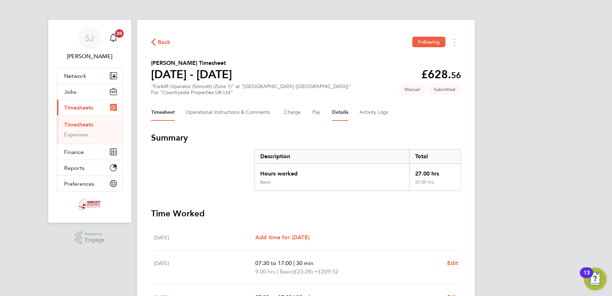
click at [338, 110] on button "Details" at bounding box center [340, 112] width 16 height 17
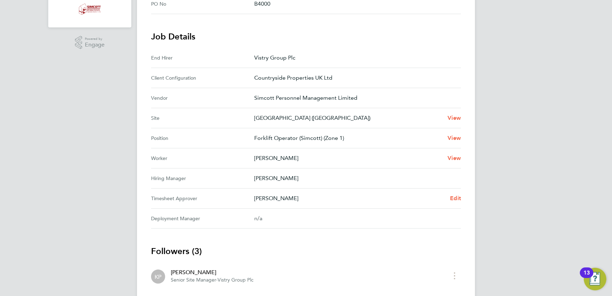
scroll to position [289, 0]
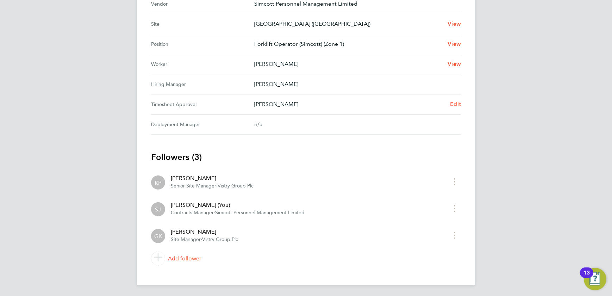
click at [457, 101] on span "Edit" at bounding box center [455, 104] width 11 height 7
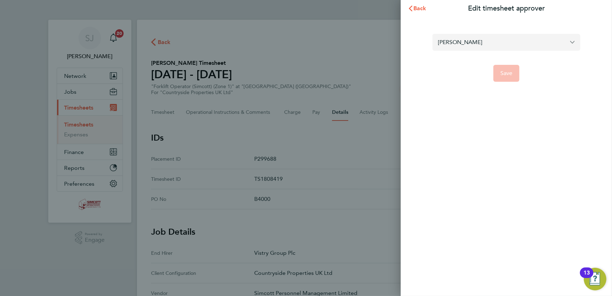
click at [476, 40] on input "[PERSON_NAME]" at bounding box center [506, 42] width 148 height 17
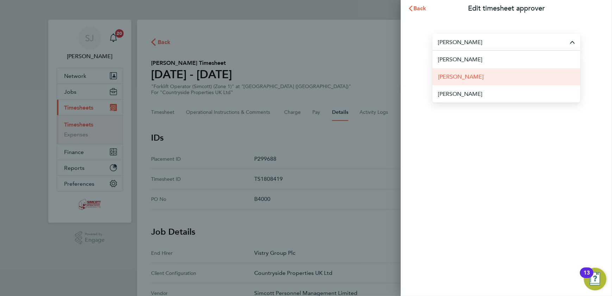
click at [479, 75] on span "[PERSON_NAME]" at bounding box center [460, 76] width 45 height 8
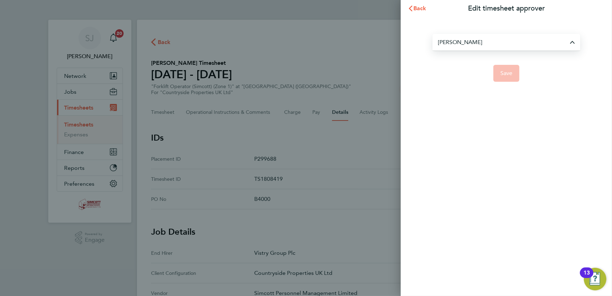
type input "[PERSON_NAME]"
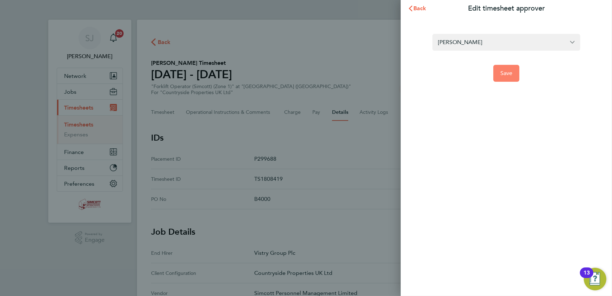
click at [511, 79] on button "Save" at bounding box center [506, 73] width 26 height 17
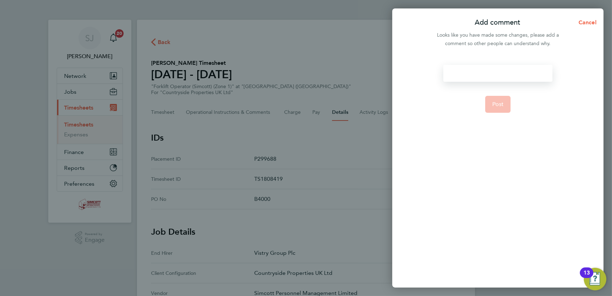
click at [491, 73] on div at bounding box center [497, 73] width 109 height 17
click at [493, 73] on div at bounding box center [497, 73] width 109 height 17
click at [493, 100] on button "Post" at bounding box center [498, 104] width 26 height 17
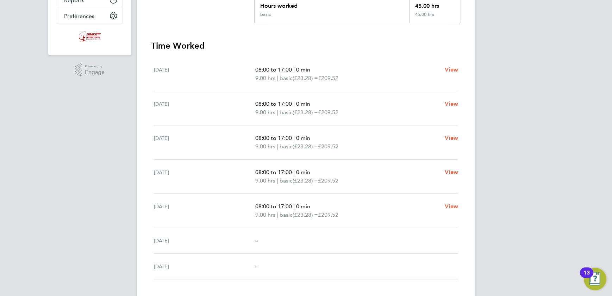
scroll to position [212, 0]
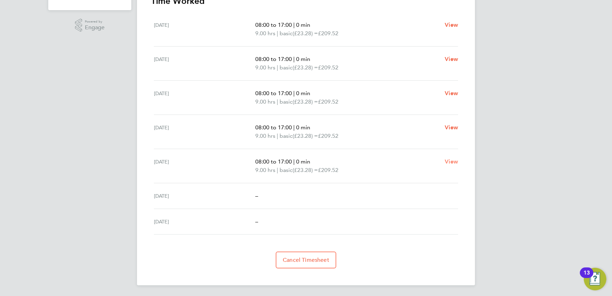
click at [455, 164] on span "View" at bounding box center [450, 161] width 13 height 7
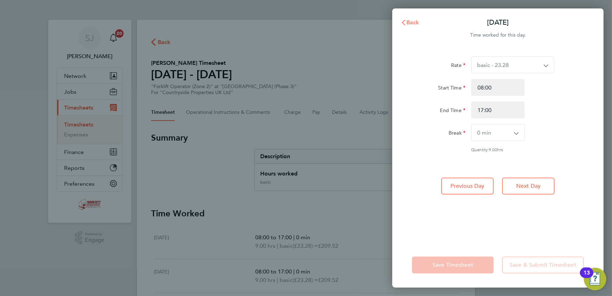
click at [410, 24] on span "Back" at bounding box center [412, 22] width 13 height 7
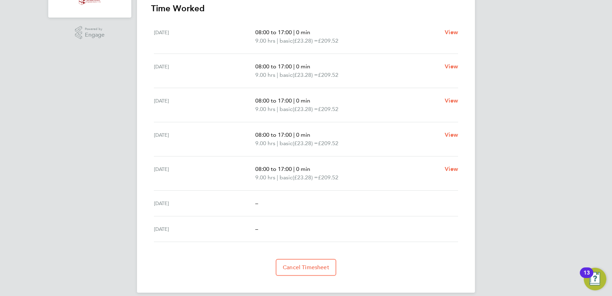
scroll to position [212, 0]
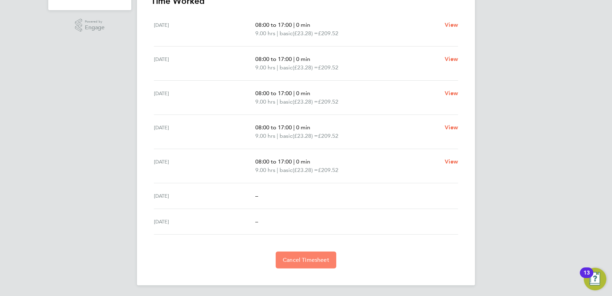
click at [299, 256] on span "Cancel Timesheet" at bounding box center [306, 259] width 46 height 7
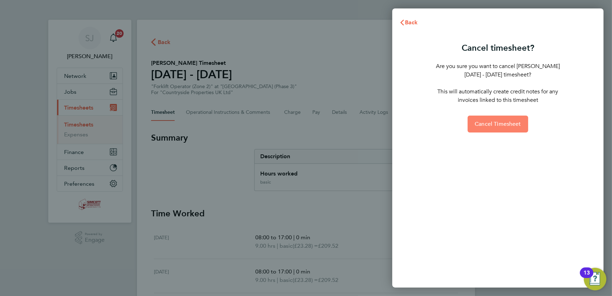
click at [490, 121] on span "Cancel Timesheet" at bounding box center [497, 123] width 46 height 7
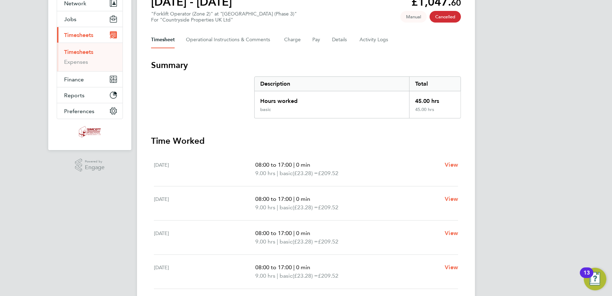
scroll to position [160, 0]
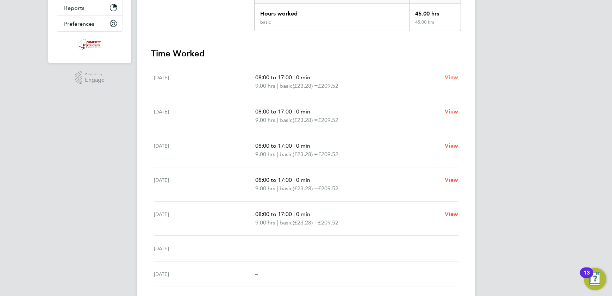
click at [448, 77] on span "View" at bounding box center [450, 77] width 13 height 7
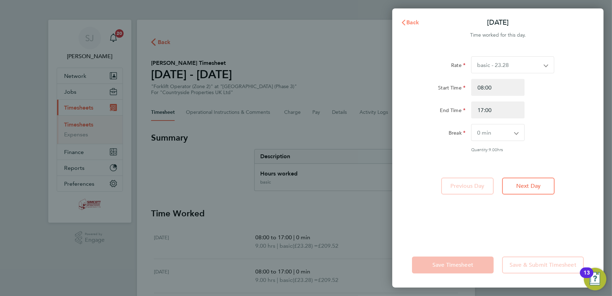
drag, startPoint x: 411, startPoint y: 21, endPoint x: 358, endPoint y: 42, distance: 57.0
click at [411, 21] on span "Back" at bounding box center [412, 22] width 13 height 7
